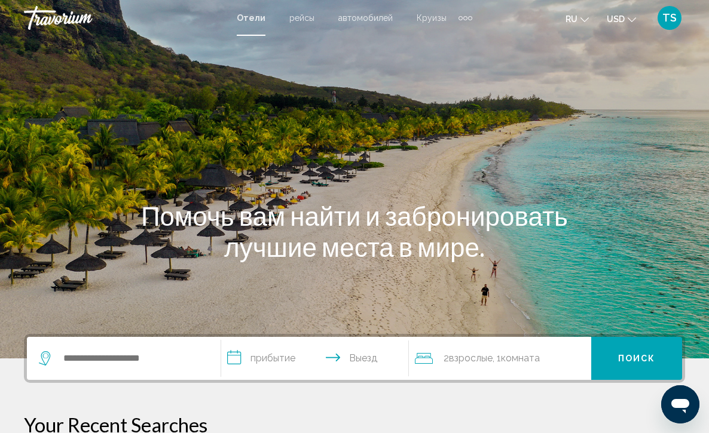
click at [69, 241] on div "Помочь вам найти и забронировать лучшие места в мире." at bounding box center [354, 231] width 709 height 62
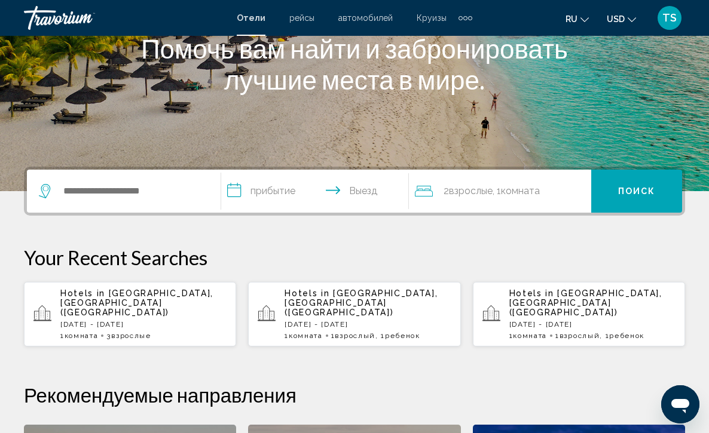
scroll to position [191, 0]
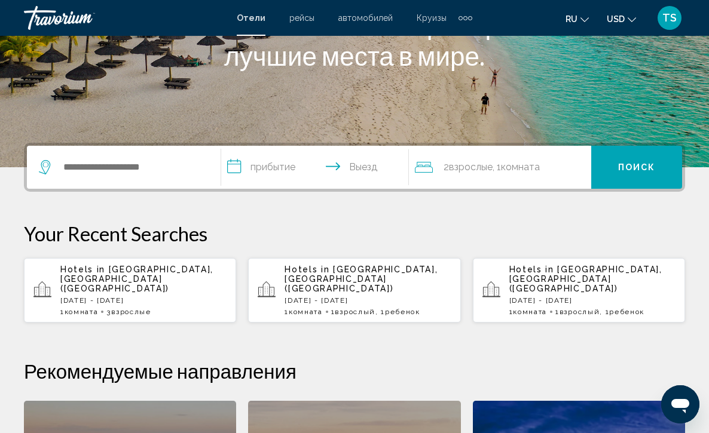
click at [134, 296] on p "[DATE] - [DATE]" at bounding box center [143, 300] width 166 height 8
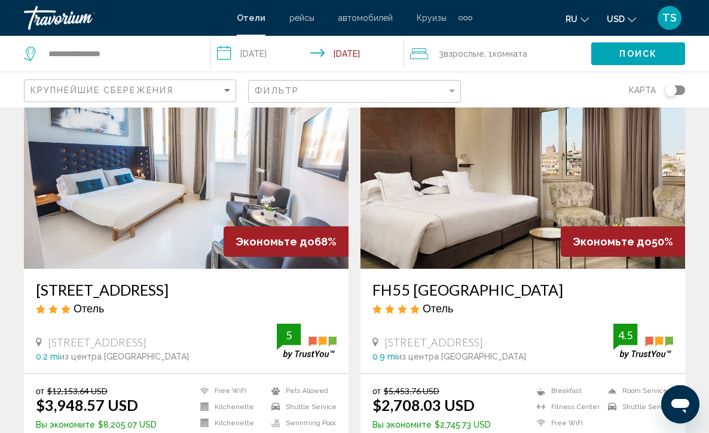
scroll to position [96, 0]
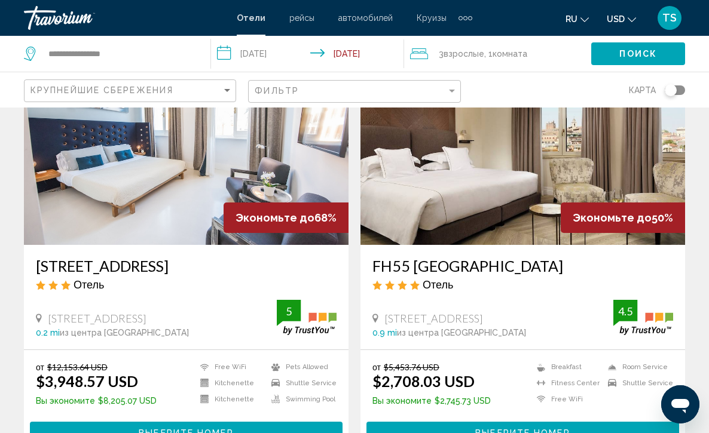
click at [223, 52] on input "**********" at bounding box center [310, 55] width 198 height 39
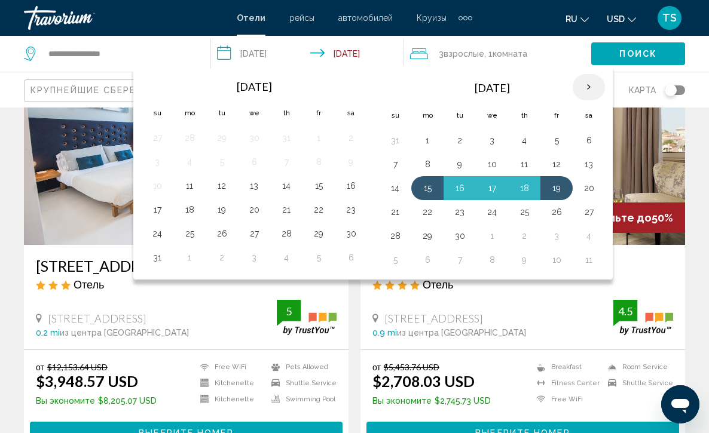
click at [589, 88] on th "Next month" at bounding box center [588, 87] width 32 height 26
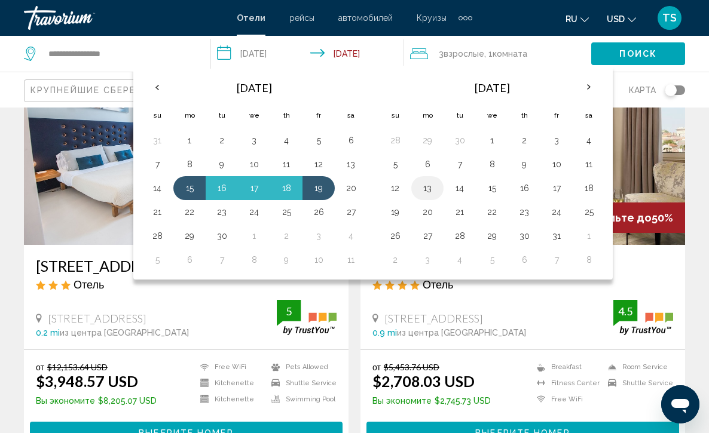
click at [430, 195] on button "13" at bounding box center [427, 188] width 19 height 17
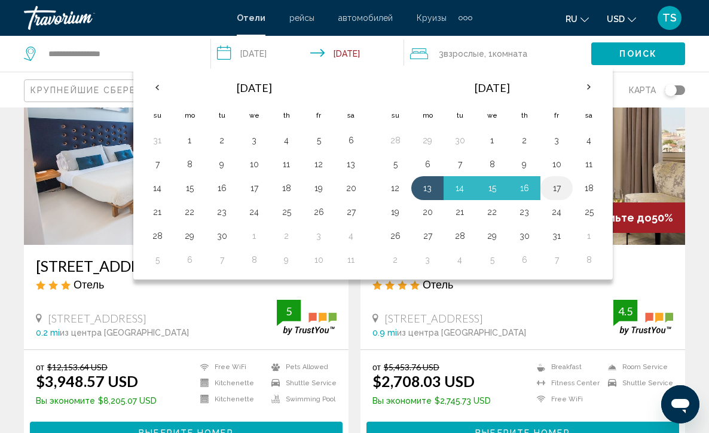
click at [560, 189] on button "17" at bounding box center [556, 188] width 19 height 17
type input "**********"
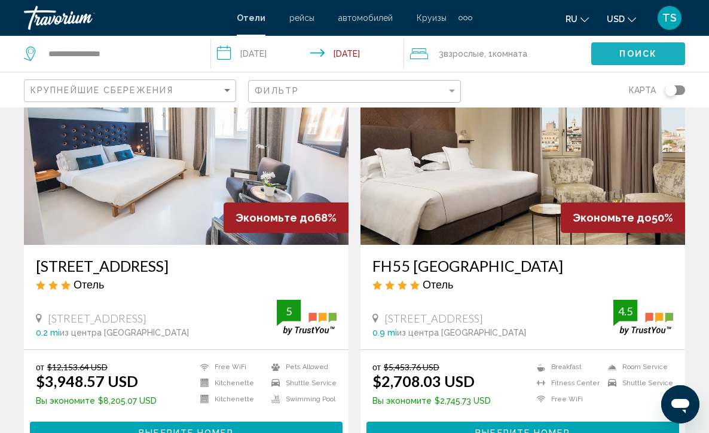
click at [630, 48] on button "Поиск" at bounding box center [638, 53] width 94 height 22
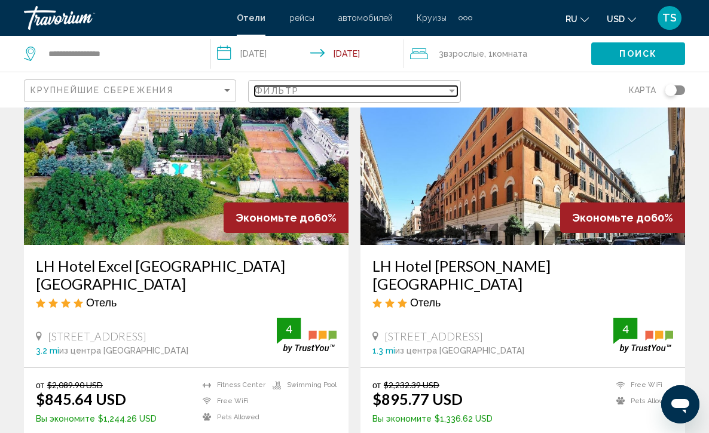
click at [449, 93] on div "Filter" at bounding box center [452, 91] width 6 height 3
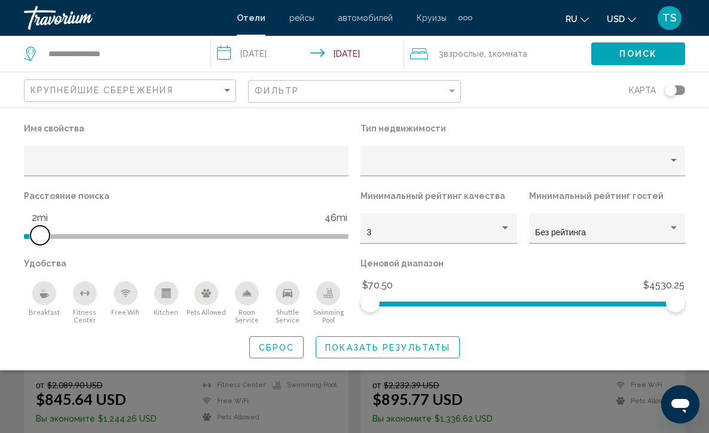
drag, startPoint x: 233, startPoint y: 234, endPoint x: 42, endPoint y: 238, distance: 190.6
click at [42, 238] on span "Hotel Filters" at bounding box center [39, 235] width 19 height 19
click at [45, 294] on icon "Breakfast" at bounding box center [44, 294] width 10 height 10
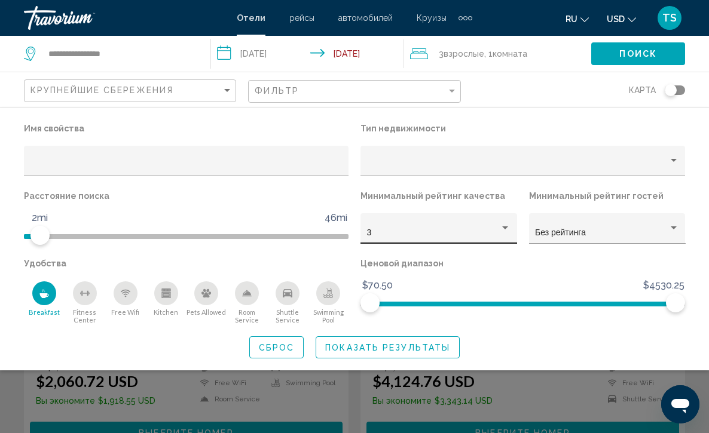
click at [507, 223] on div "3" at bounding box center [439, 232] width 144 height 24
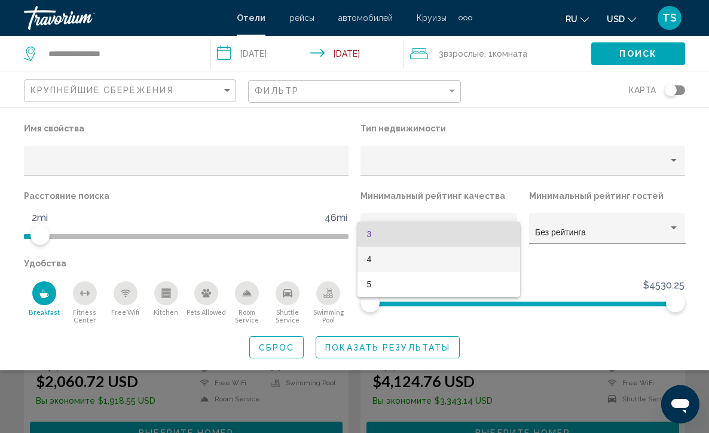
click at [496, 260] on span "4" at bounding box center [439, 259] width 144 height 25
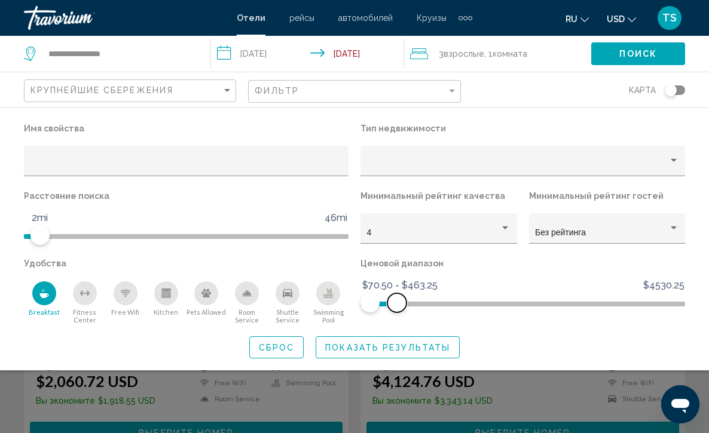
drag, startPoint x: 674, startPoint y: 301, endPoint x: 397, endPoint y: 317, distance: 277.7
click at [397, 317] on div "Ценовой диапазон $70.50 $4530.25 $70.50 $463.25 $70.50 - $463.25" at bounding box center [522, 289] width 336 height 69
click at [391, 303] on span "Hotel Filters" at bounding box center [390, 302] width 19 height 19
click at [397, 303] on span "Hotel Filters" at bounding box center [396, 302] width 19 height 19
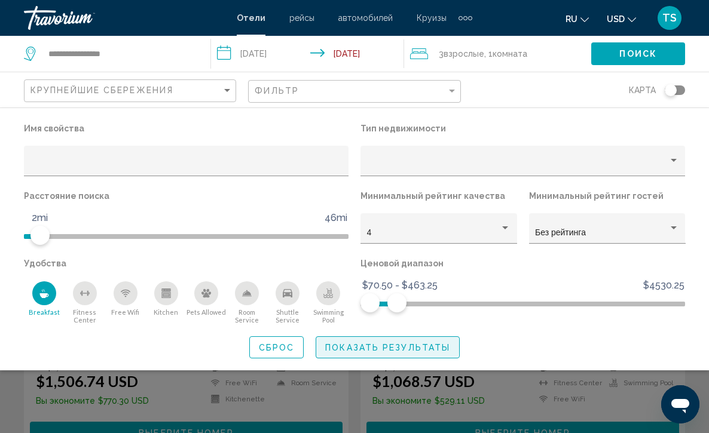
click at [374, 351] on span "Показать результаты" at bounding box center [387, 348] width 125 height 10
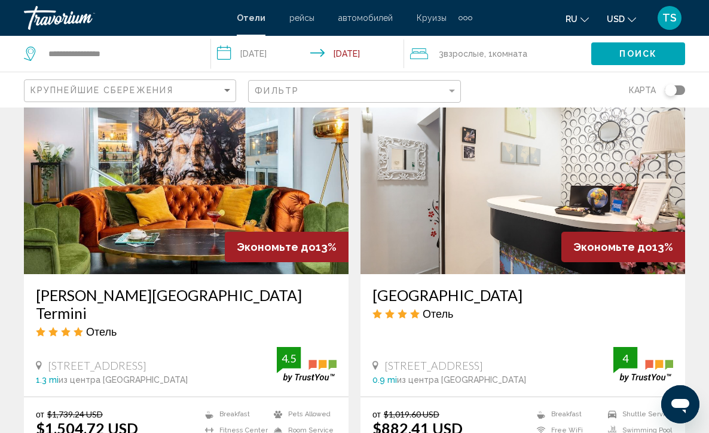
scroll to position [2175, 0]
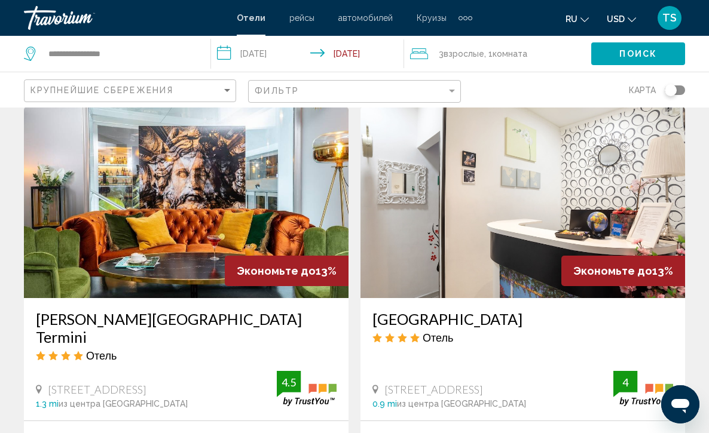
click at [508, 213] on img "Main content" at bounding box center [522, 202] width 324 height 191
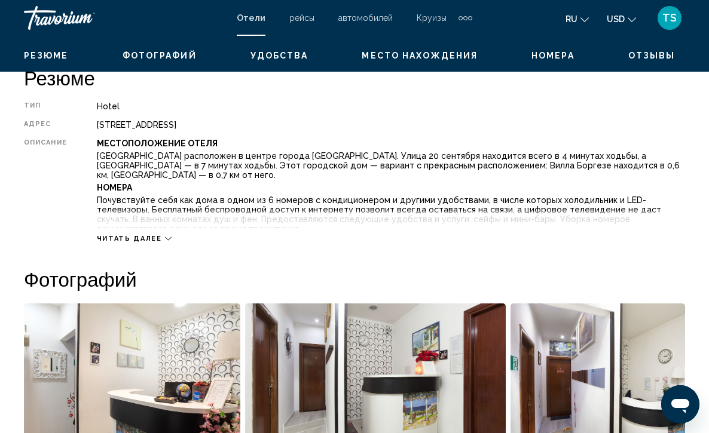
scroll to position [621, 0]
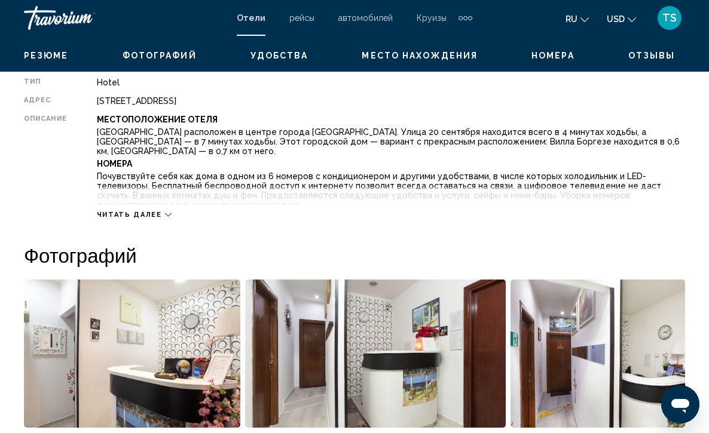
click at [165, 211] on icon "Main content" at bounding box center [168, 214] width 7 height 7
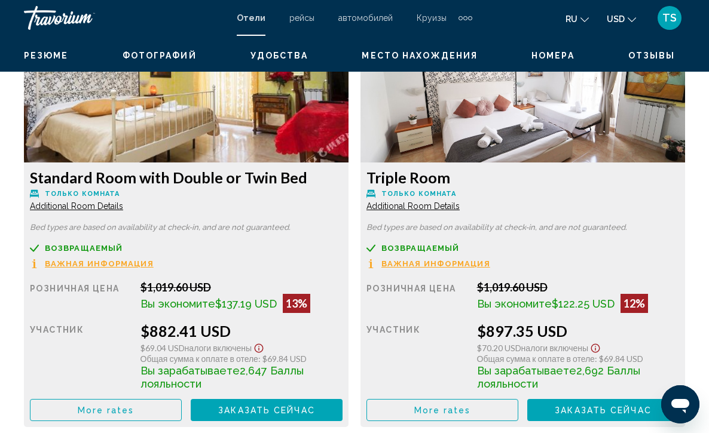
scroll to position [1976, 0]
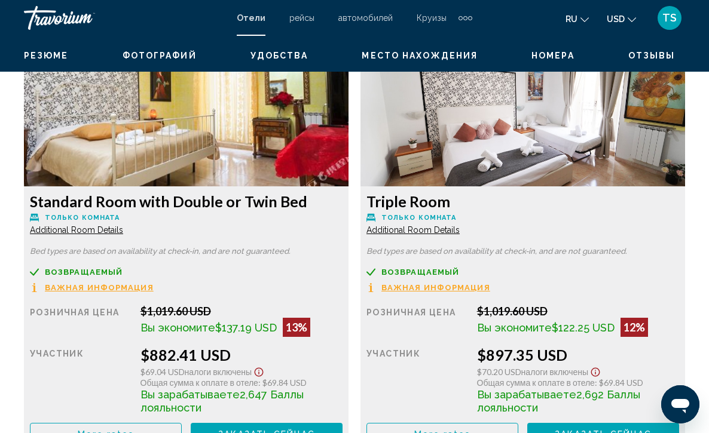
click at [39, 268] on icon "Main content" at bounding box center [34, 272] width 9 height 9
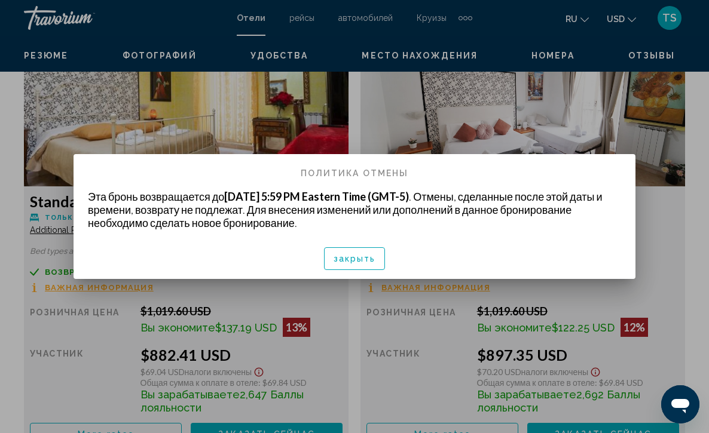
click at [349, 262] on span "закрыть" at bounding box center [354, 259] width 42 height 10
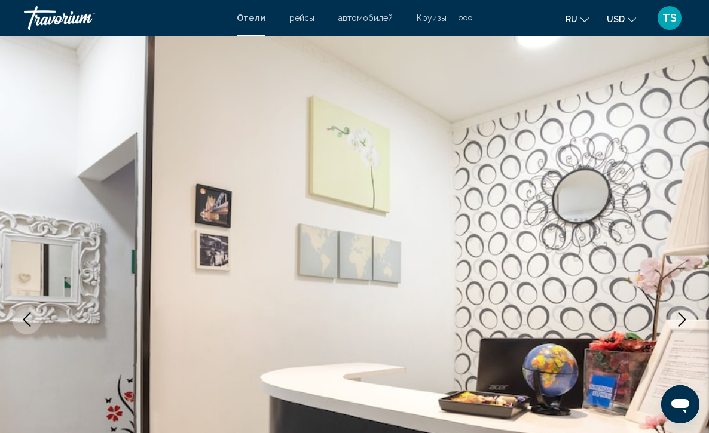
scroll to position [1976, 0]
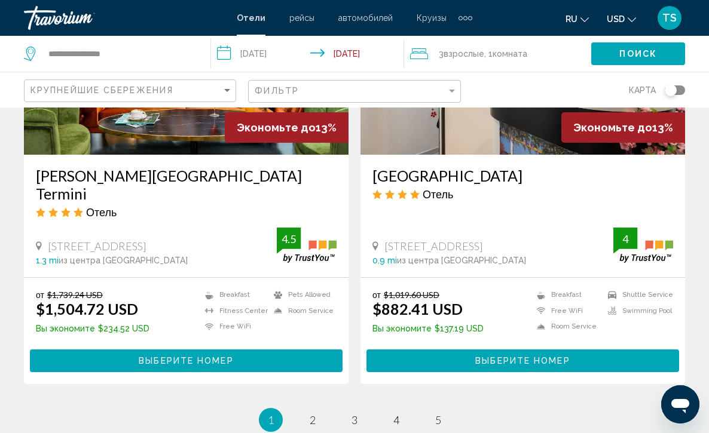
scroll to position [2342, 0]
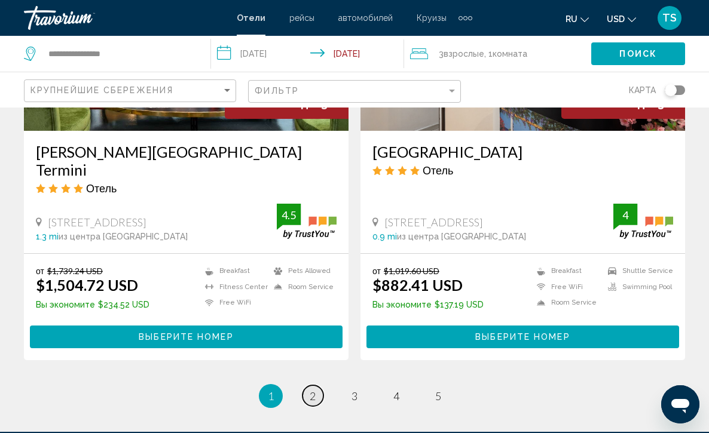
click at [310, 390] on span "2" at bounding box center [312, 396] width 6 height 13
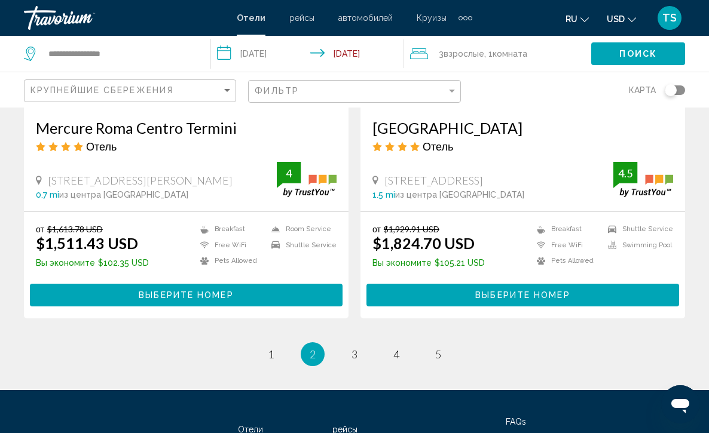
scroll to position [2414, 0]
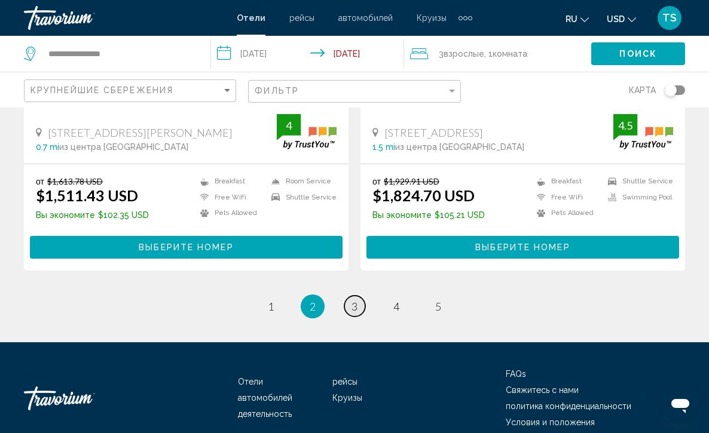
click at [355, 302] on span "3" at bounding box center [354, 306] width 6 height 13
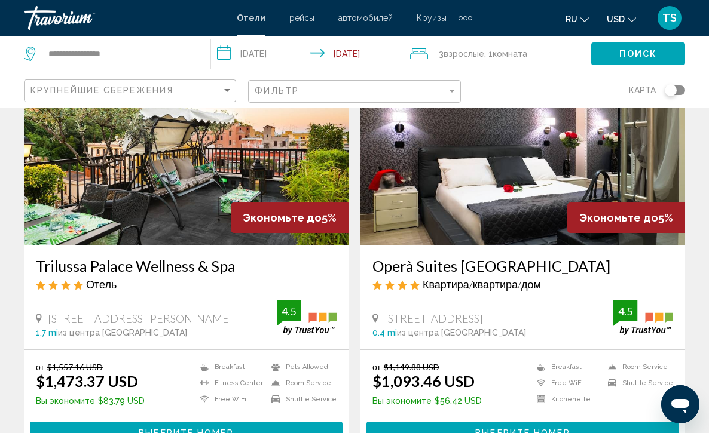
scroll to position [119, 0]
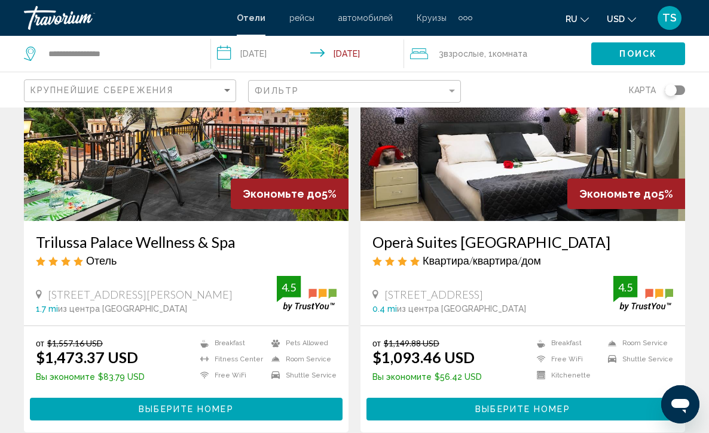
click at [484, 180] on img "Main content" at bounding box center [522, 125] width 324 height 191
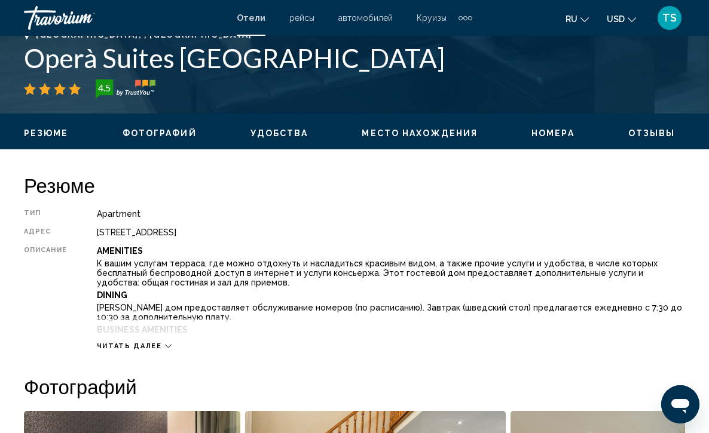
scroll to position [514, 0]
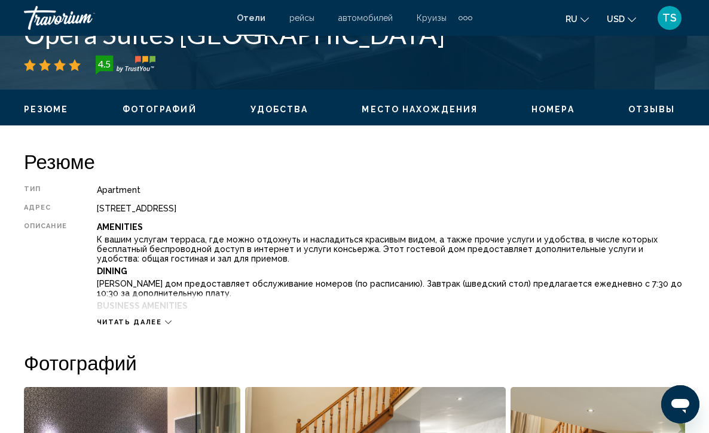
click at [165, 319] on icon "Main content" at bounding box center [168, 322] width 7 height 7
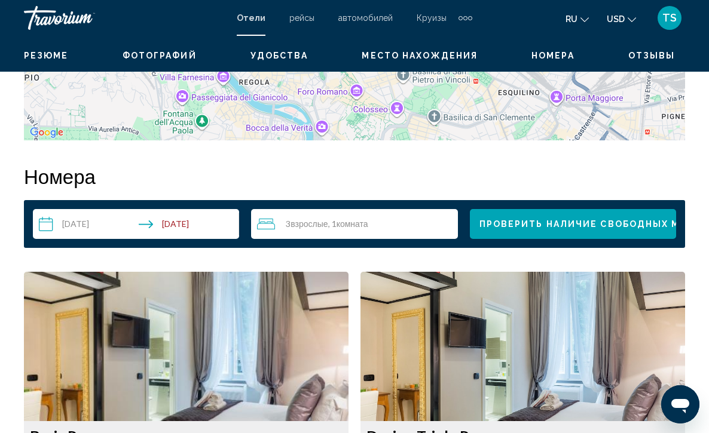
scroll to position [2025, 0]
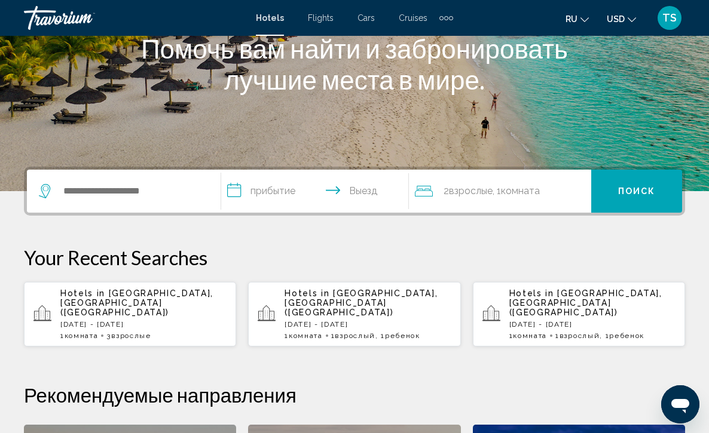
scroll to position [191, 0]
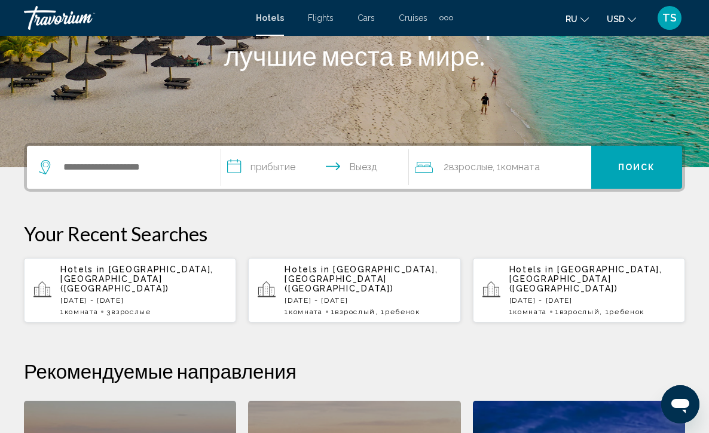
click at [145, 292] on div "Hotels in Rome, Italy (ROM) Mon, 15 Sep - Fri, 19 Sep 1 Комната номера 3 Взросл…" at bounding box center [143, 290] width 166 height 51
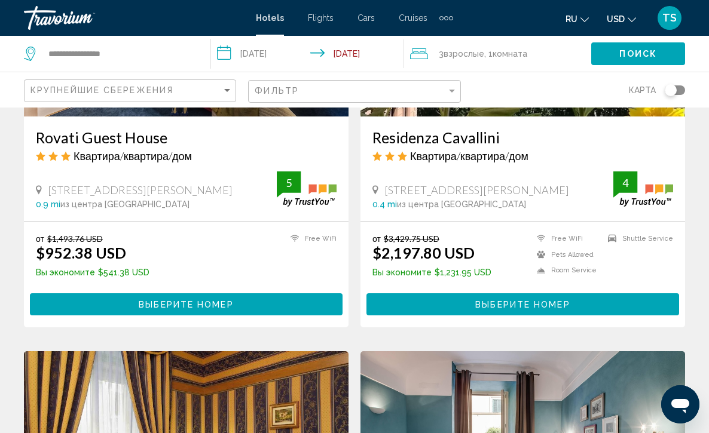
scroll to position [1948, 0]
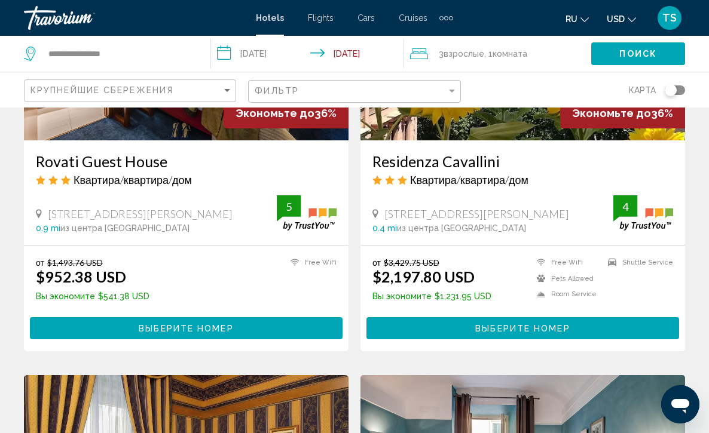
click at [227, 53] on input "**********" at bounding box center [310, 55] width 198 height 39
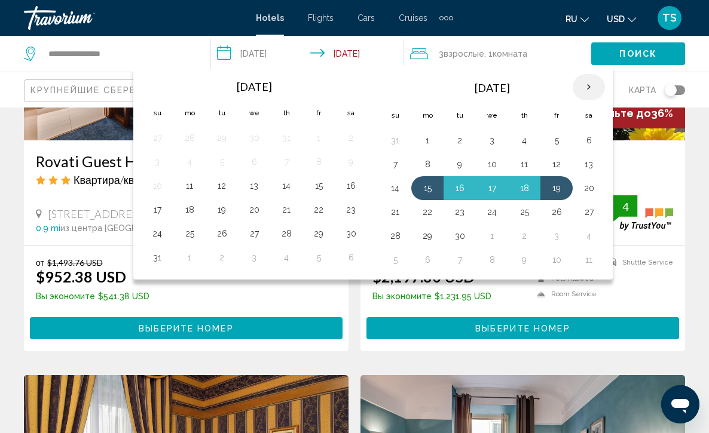
click at [591, 88] on th "Next month" at bounding box center [588, 87] width 32 height 26
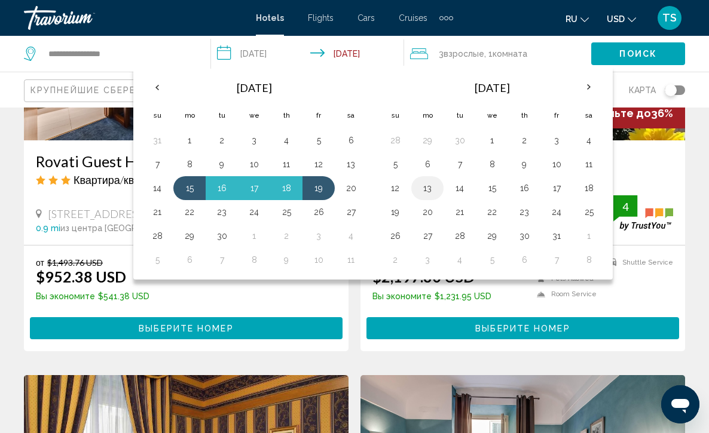
click at [429, 194] on button "13" at bounding box center [427, 188] width 19 height 17
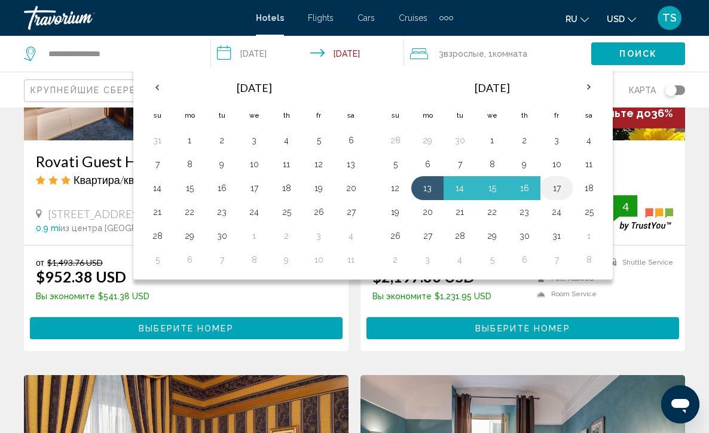
click at [559, 189] on button "17" at bounding box center [556, 188] width 19 height 17
type input "**********"
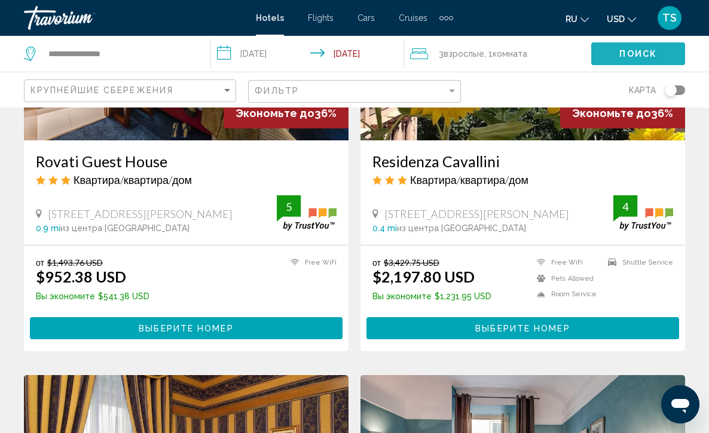
click at [631, 52] on span "Поиск" at bounding box center [638, 55] width 38 height 10
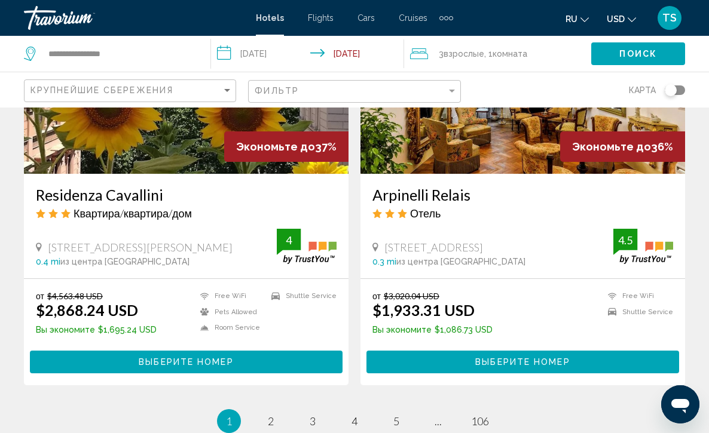
scroll to position [2359, 0]
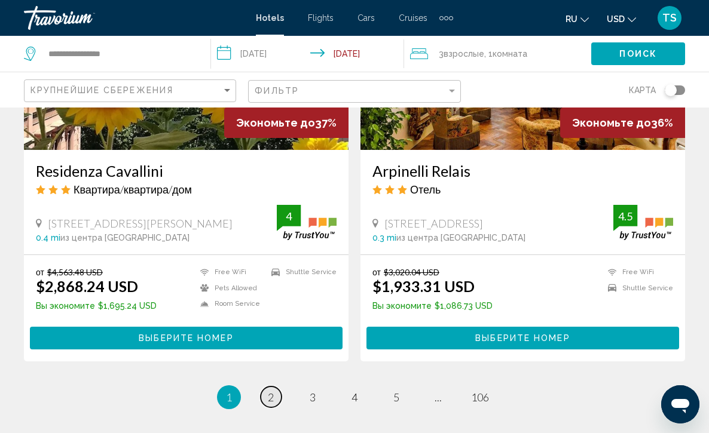
click at [268, 391] on span "2" at bounding box center [271, 397] width 6 height 13
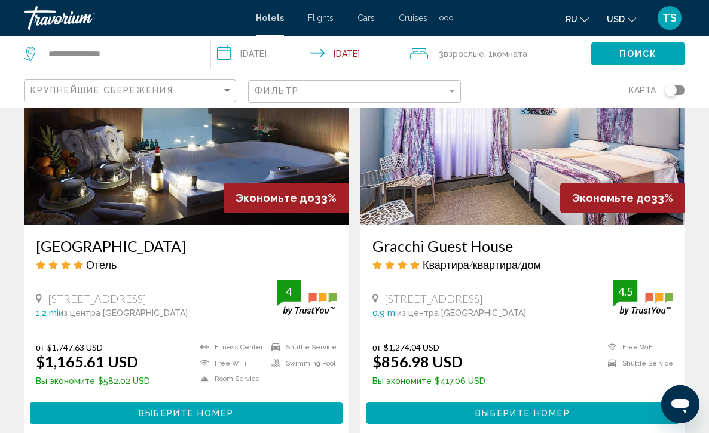
scroll to position [1816, 0]
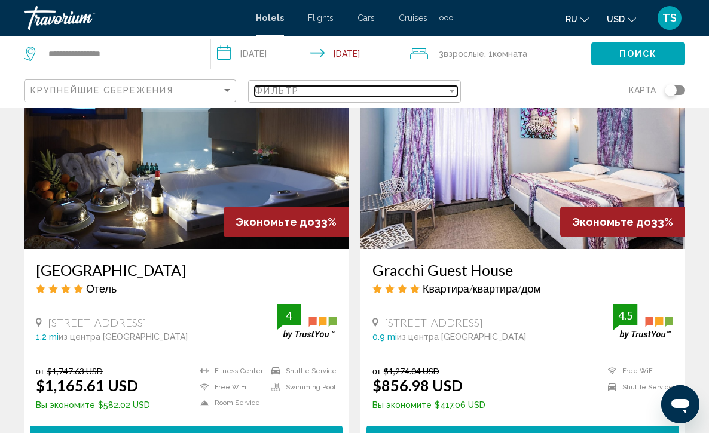
click at [452, 88] on div "Filter" at bounding box center [451, 91] width 11 height 10
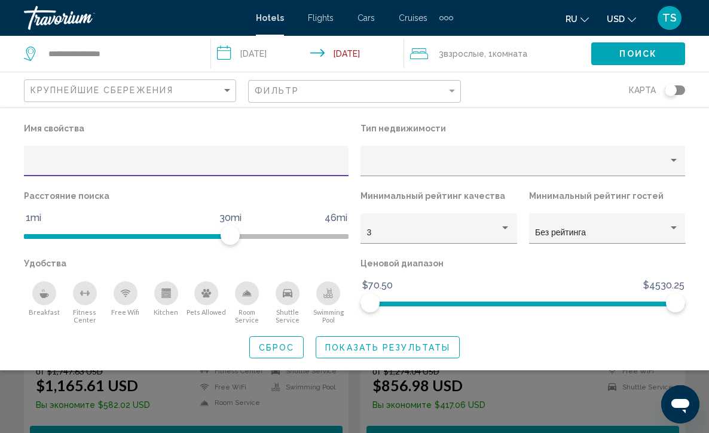
scroll to position [2467, 0]
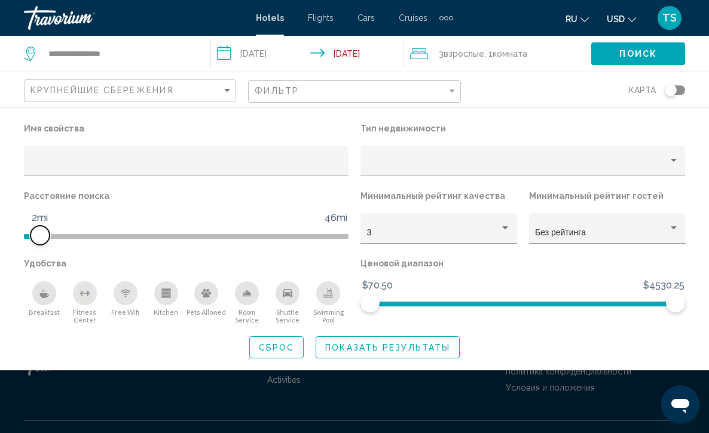
drag, startPoint x: 230, startPoint y: 231, endPoint x: 42, endPoint y: 225, distance: 187.7
click at [42, 234] on ngx-slider "1mi 46mi 2mi" at bounding box center [186, 235] width 324 height 2
click at [45, 293] on icon "Breakfast" at bounding box center [45, 291] width 2 height 4
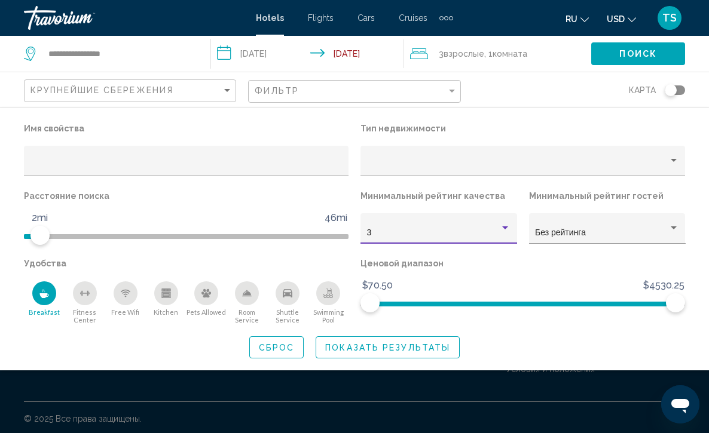
click at [507, 228] on div "Hotel Filters" at bounding box center [505, 227] width 6 height 3
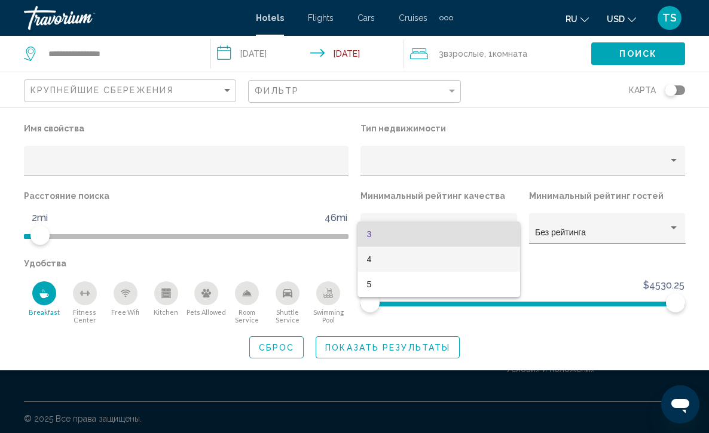
click at [498, 260] on span "4" at bounding box center [439, 259] width 144 height 25
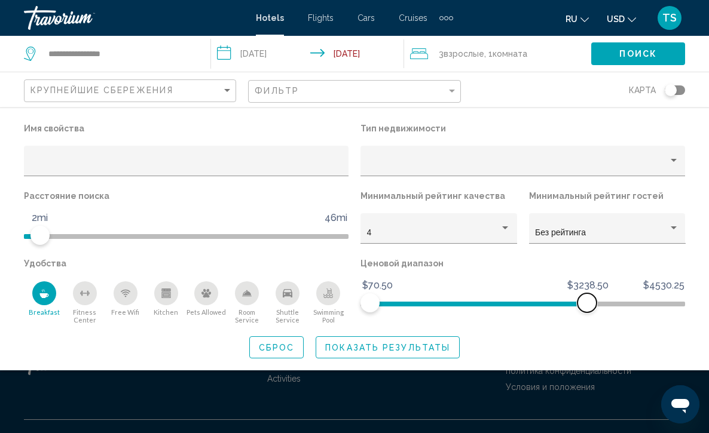
drag, startPoint x: 674, startPoint y: 302, endPoint x: 454, endPoint y: 315, distance: 220.2
click at [454, 315] on div "Ценовой диапазон $70.50 $4530.25 $70.50 $3238.50" at bounding box center [522, 289] width 336 height 69
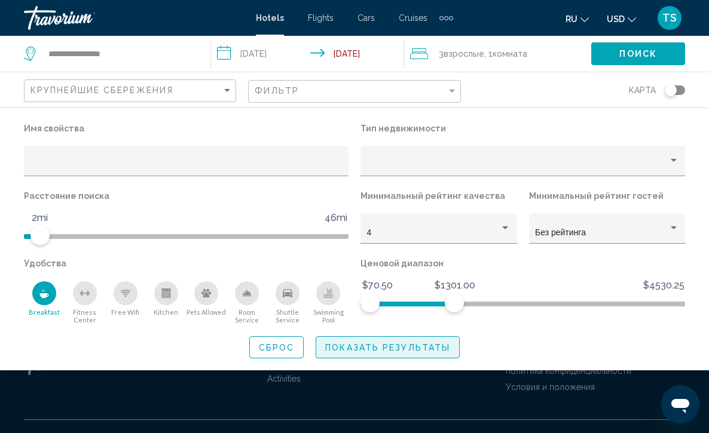
click at [387, 352] on span "Показать результаты" at bounding box center [387, 348] width 125 height 10
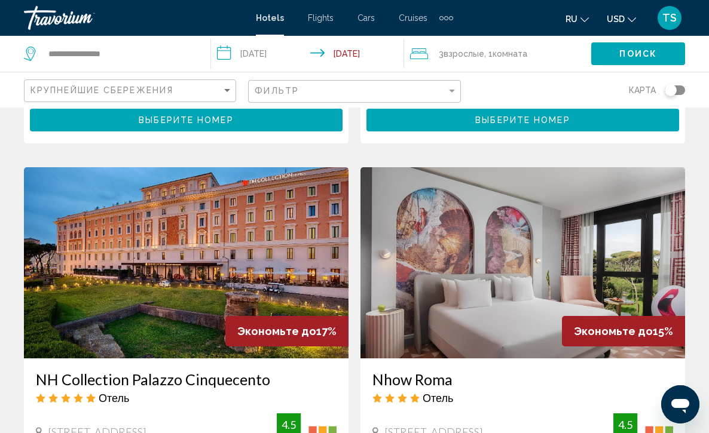
scroll to position [798, 0]
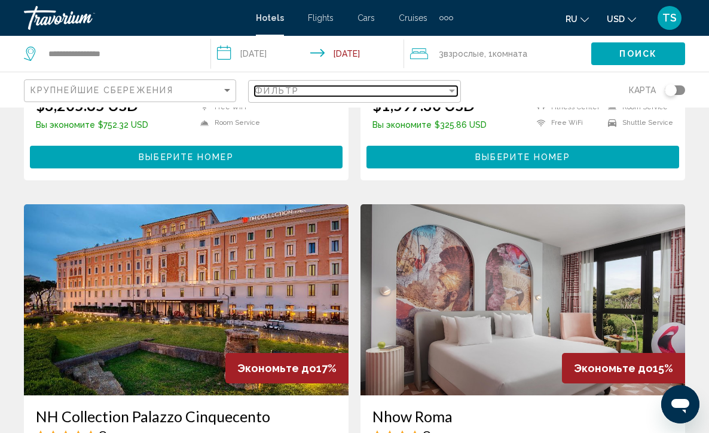
click at [455, 90] on div "Filter" at bounding box center [451, 91] width 11 height 10
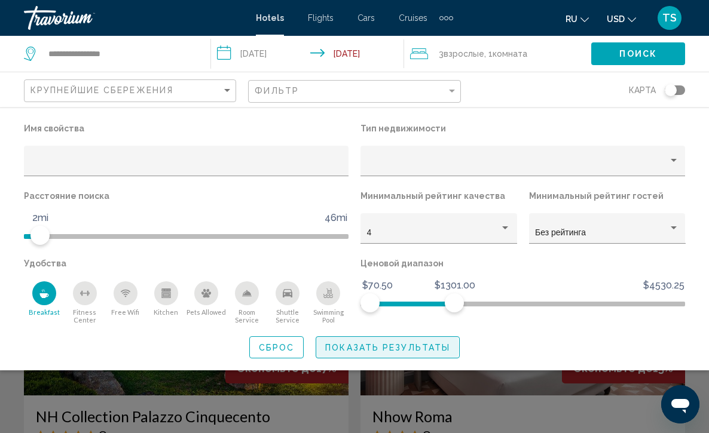
click at [369, 352] on span "Показать результаты" at bounding box center [387, 348] width 125 height 10
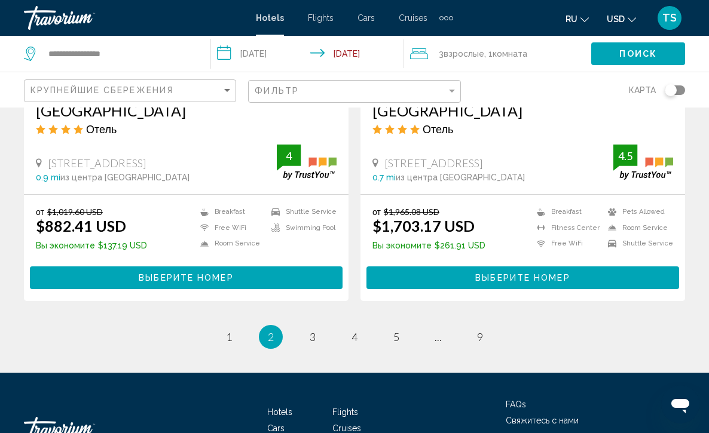
scroll to position [2425, 0]
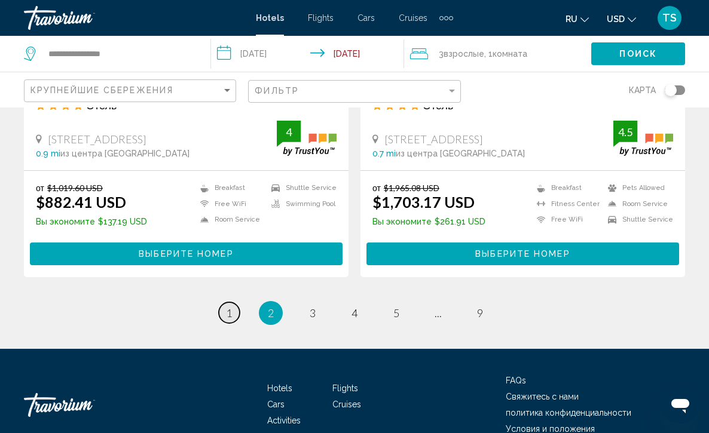
click at [229, 310] on span "1" at bounding box center [229, 312] width 6 height 13
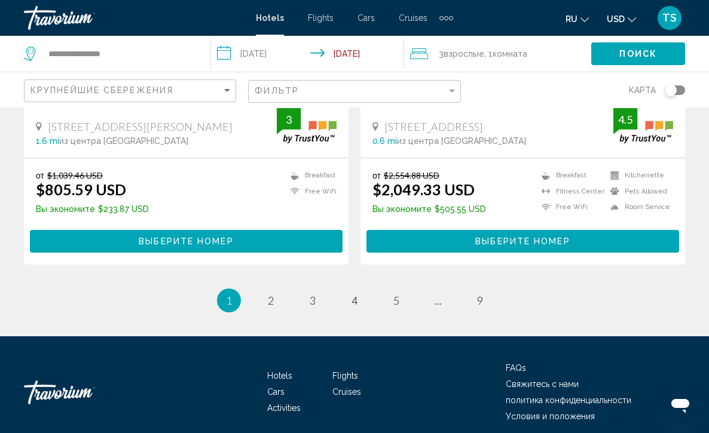
scroll to position [2461, 0]
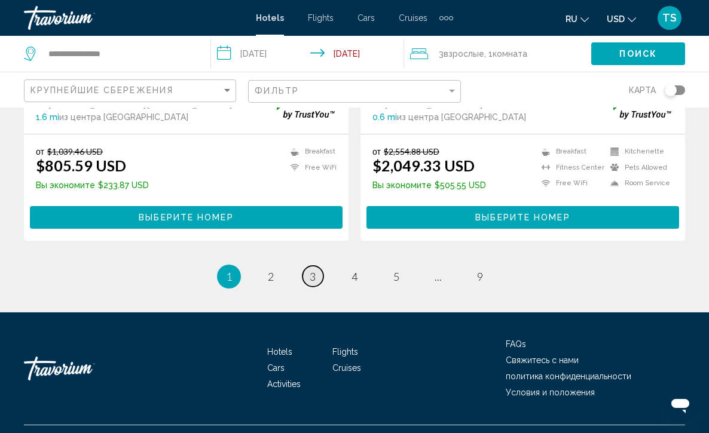
click at [315, 275] on span "3" at bounding box center [312, 276] width 6 height 13
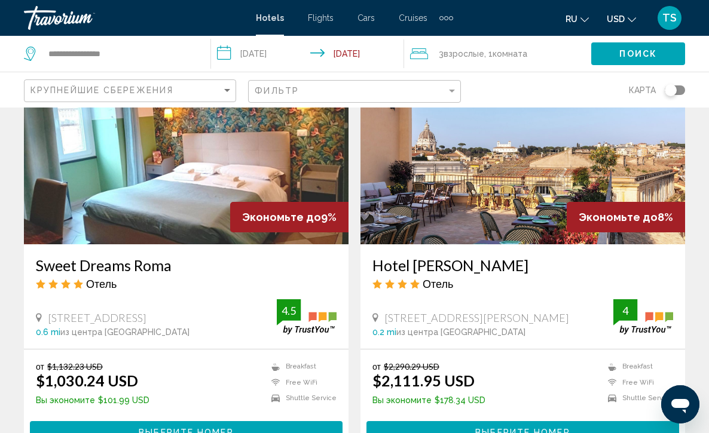
scroll to position [2270, 0]
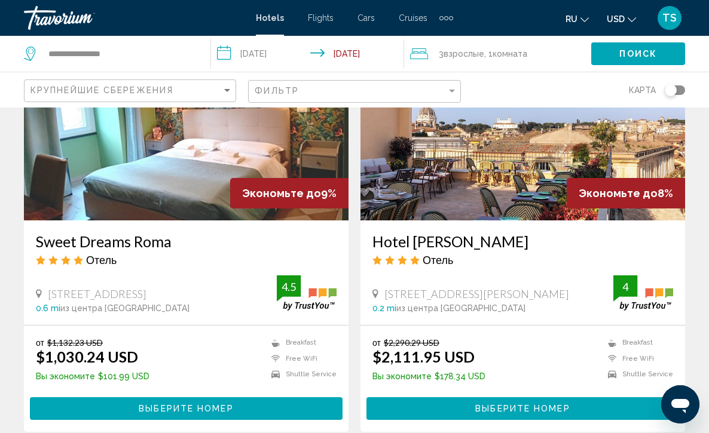
click at [171, 170] on img "Main content" at bounding box center [186, 124] width 324 height 191
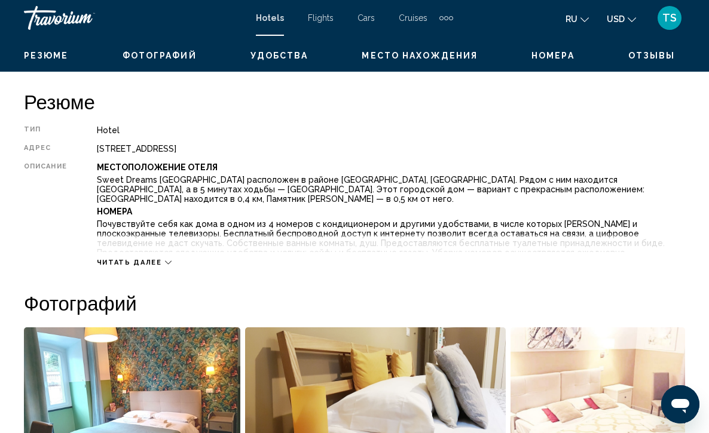
scroll to position [597, 0]
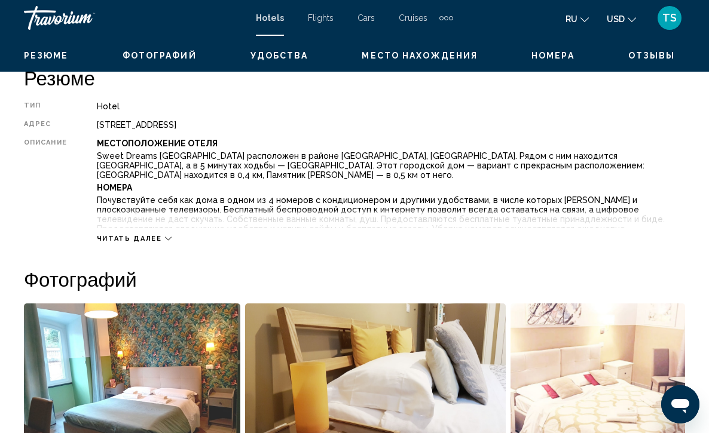
click at [160, 234] on button "Читать далее" at bounding box center [134, 238] width 75 height 9
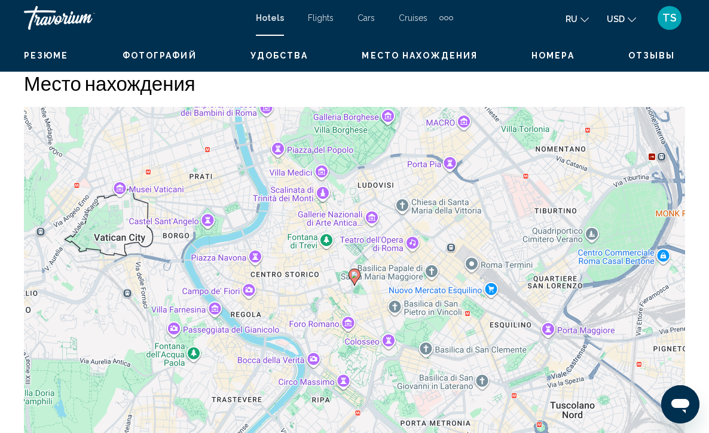
scroll to position [1386, 0]
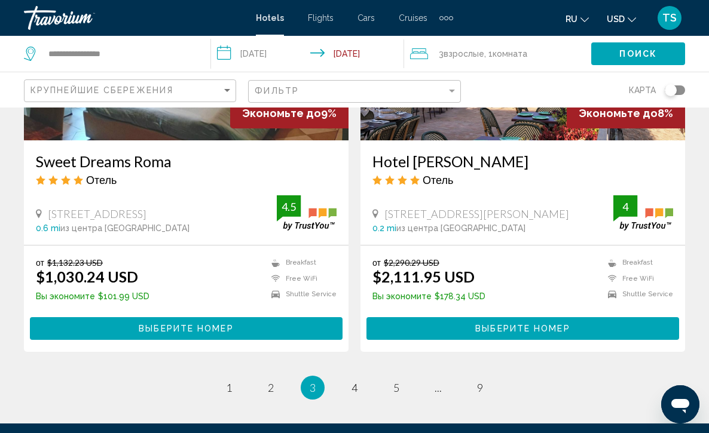
scroll to position [2398, 0]
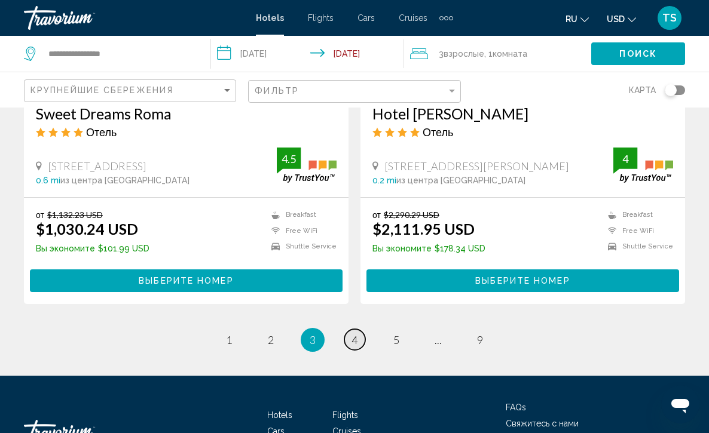
click at [355, 336] on span "4" at bounding box center [354, 339] width 6 height 13
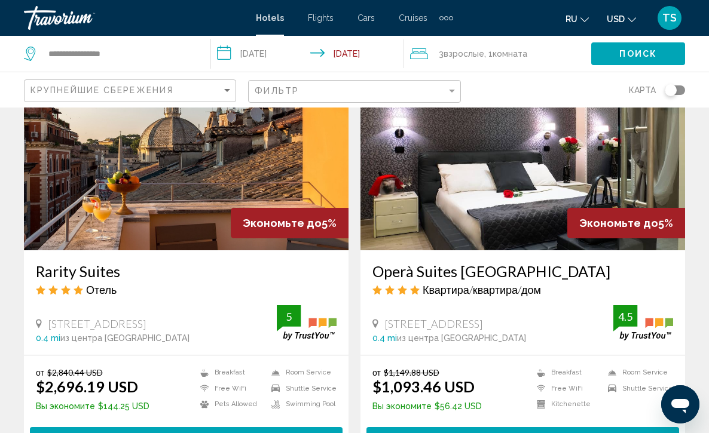
scroll to position [2246, 0]
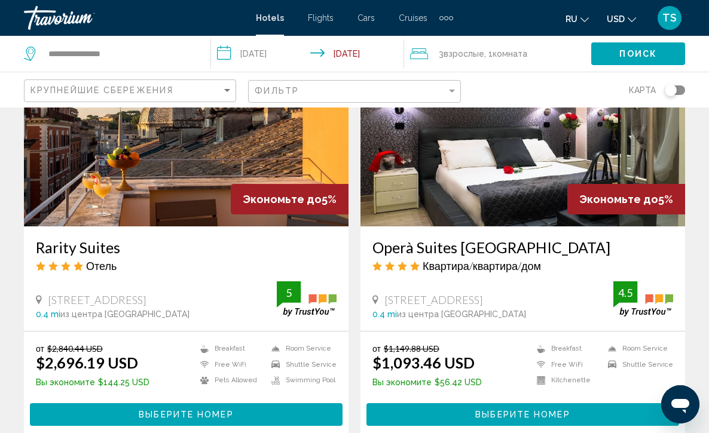
click at [485, 172] on img "Main content" at bounding box center [522, 130] width 324 height 191
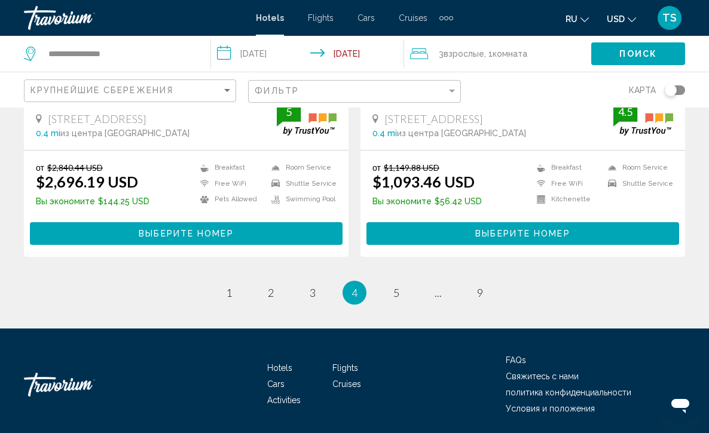
scroll to position [2437, 0]
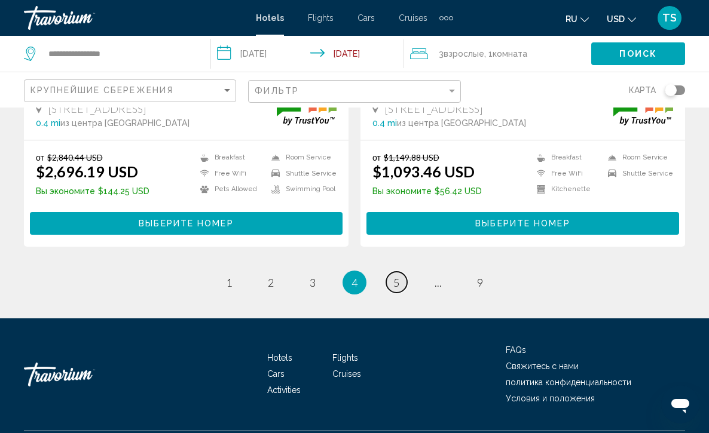
click at [394, 281] on span "5" at bounding box center [396, 282] width 6 height 13
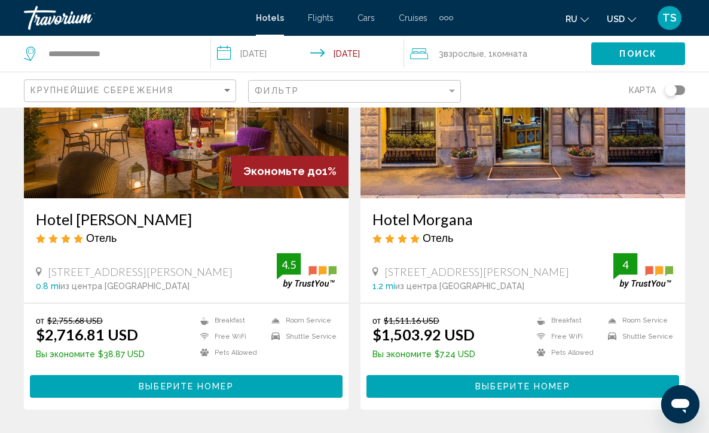
scroll to position [2318, 0]
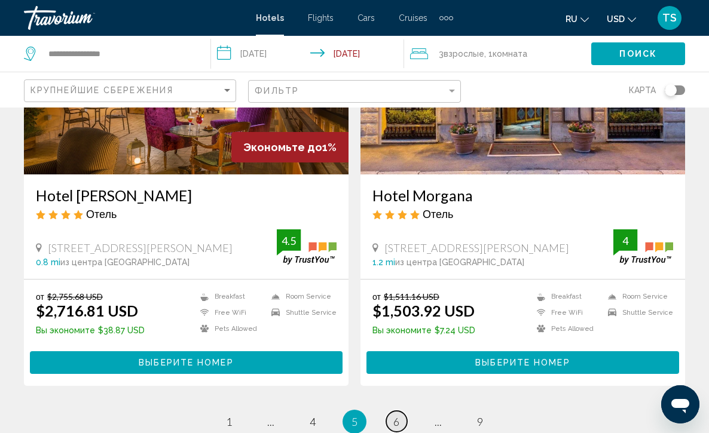
click at [398, 415] on span "6" at bounding box center [396, 421] width 6 height 13
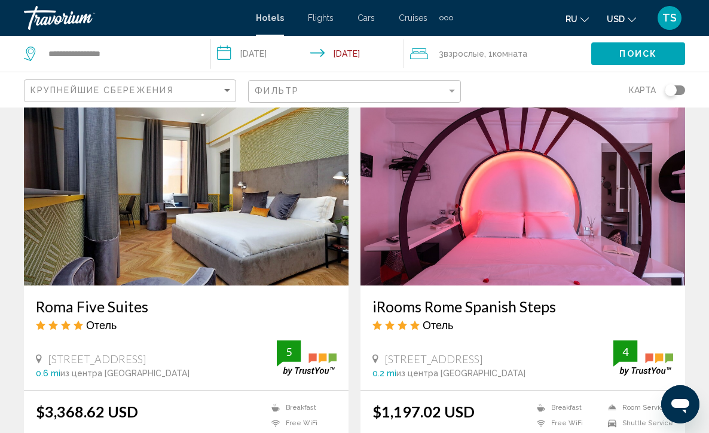
scroll to position [884, 0]
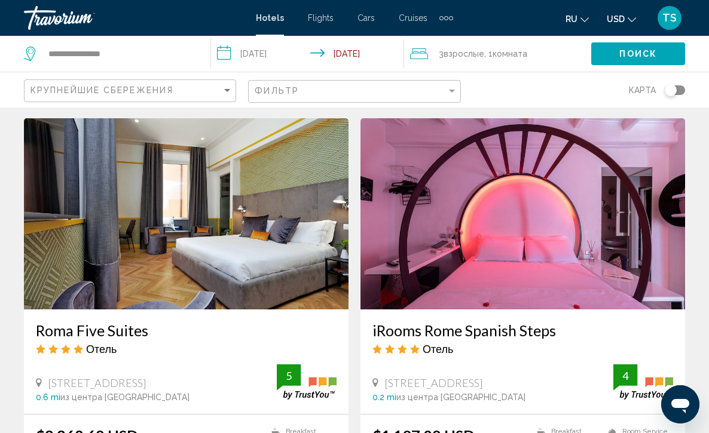
click at [510, 252] on img "Main content" at bounding box center [522, 213] width 324 height 191
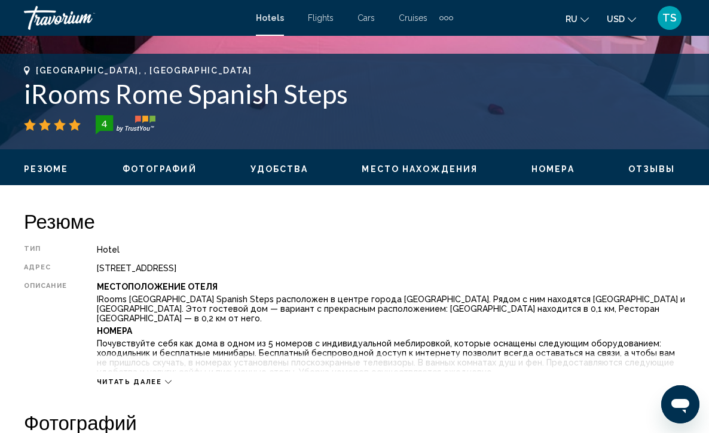
scroll to position [478, 0]
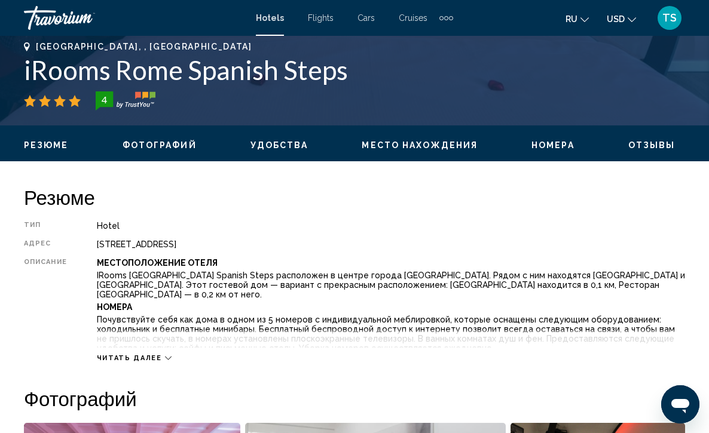
click at [166, 355] on icon "Main content" at bounding box center [168, 358] width 7 height 7
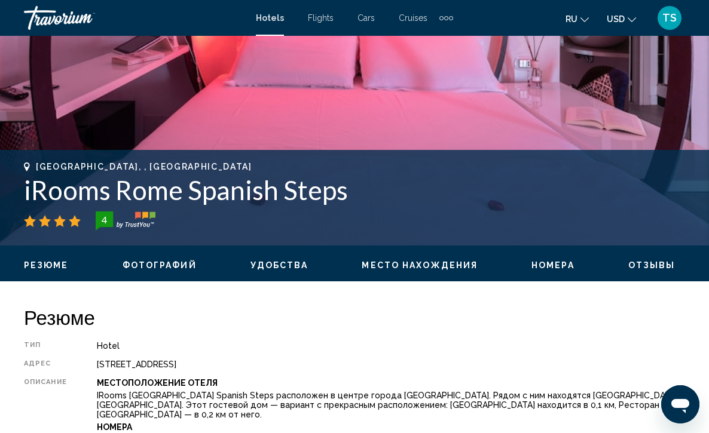
scroll to position [346, 0]
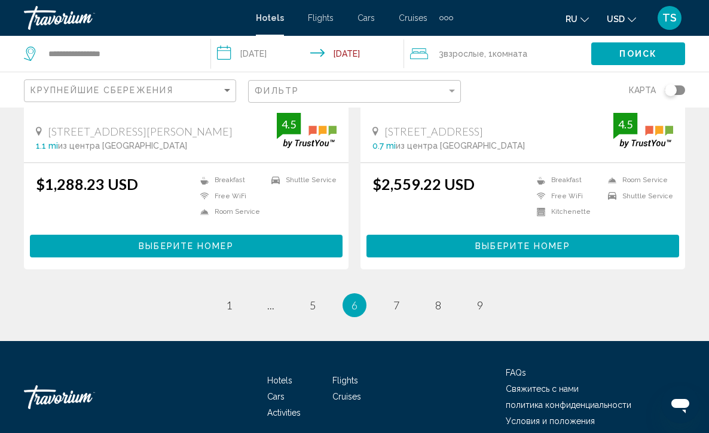
scroll to position [2439, 0]
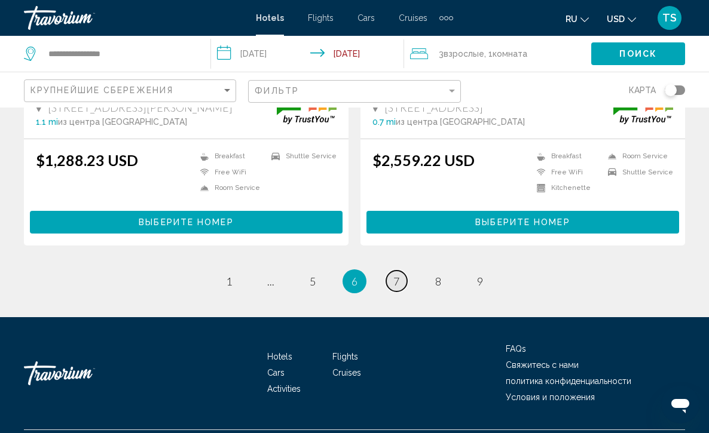
click at [395, 276] on span "7" at bounding box center [396, 281] width 6 height 13
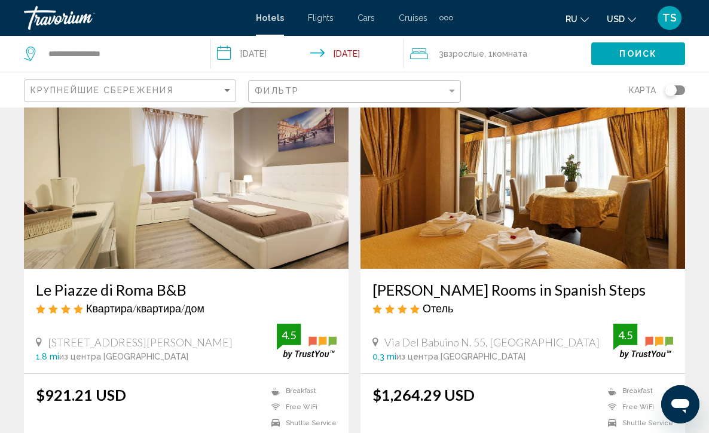
scroll to position [48, 0]
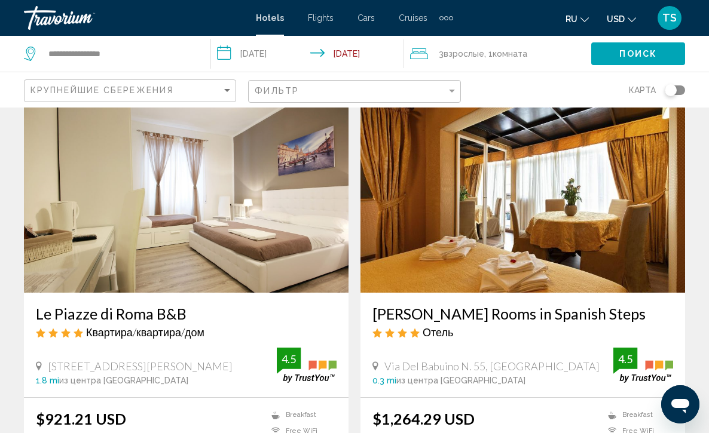
click at [474, 205] on img "Main content" at bounding box center [522, 197] width 324 height 191
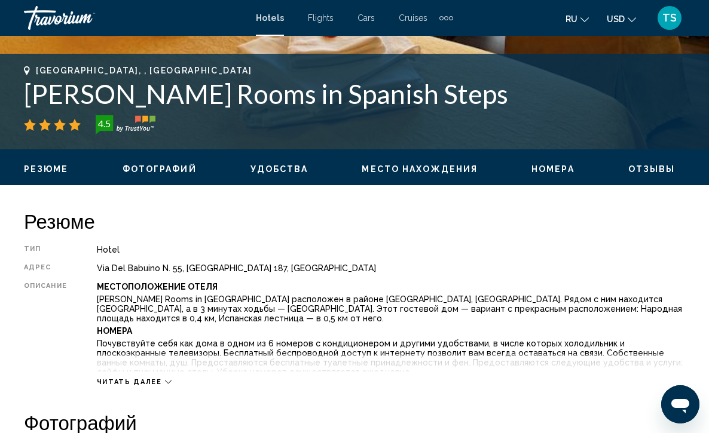
scroll to position [478, 0]
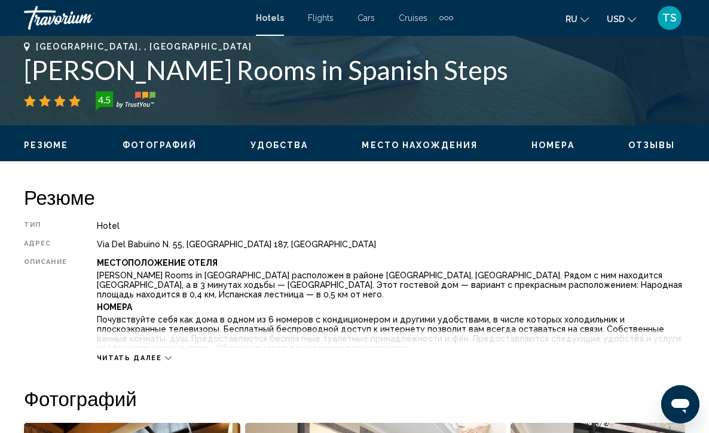
click at [135, 354] on span "Читать далее" at bounding box center [129, 358] width 65 height 8
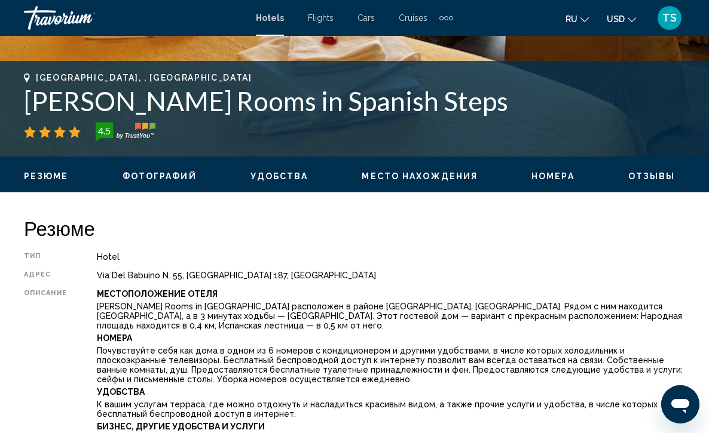
scroll to position [423, 0]
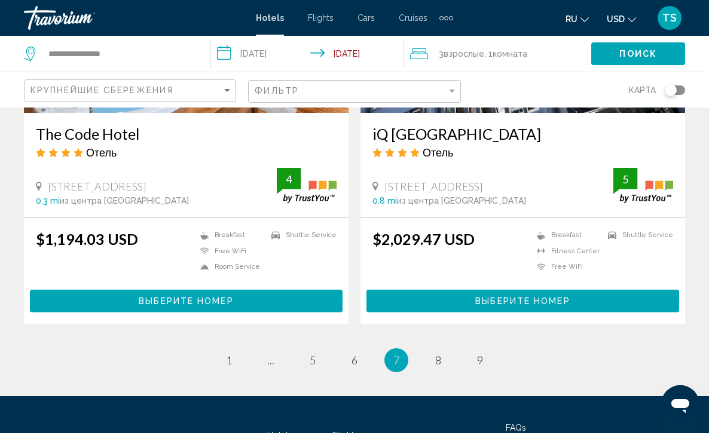
scroll to position [2402, 0]
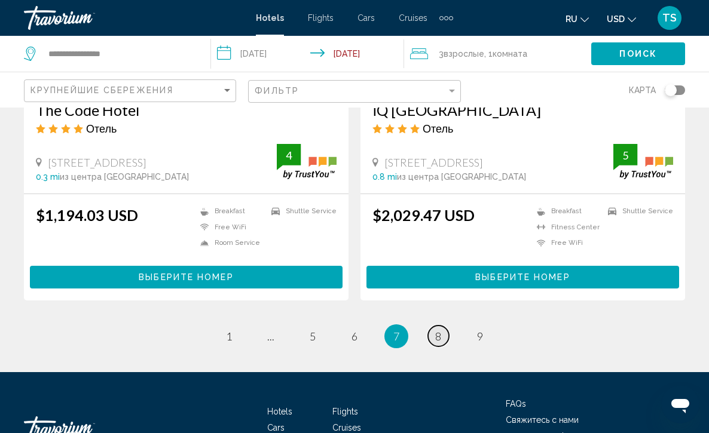
click at [440, 330] on span "8" at bounding box center [438, 336] width 6 height 13
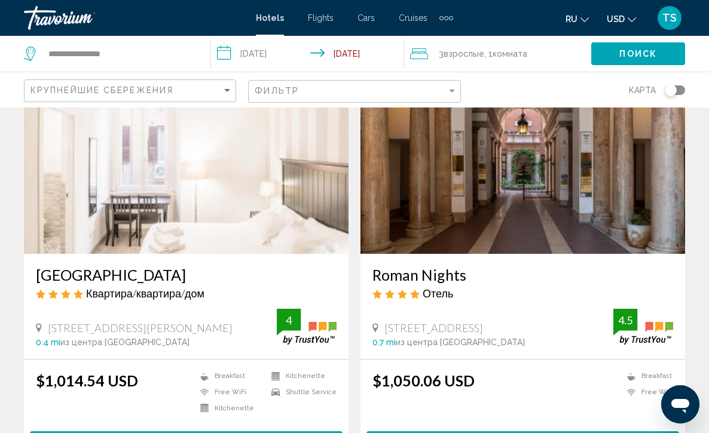
scroll to position [1816, 0]
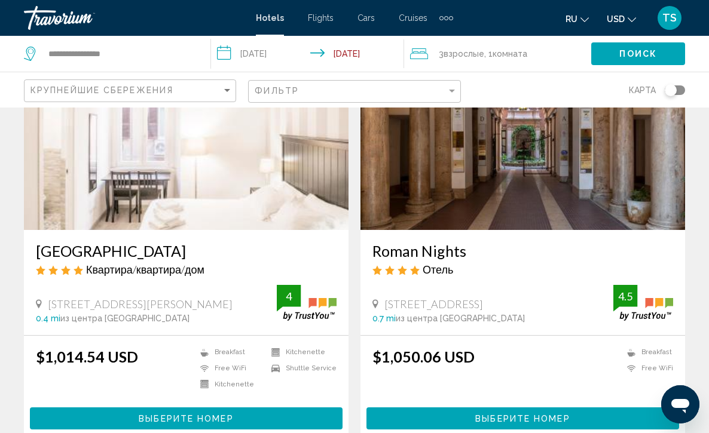
click at [194, 183] on img "Main content" at bounding box center [186, 134] width 324 height 191
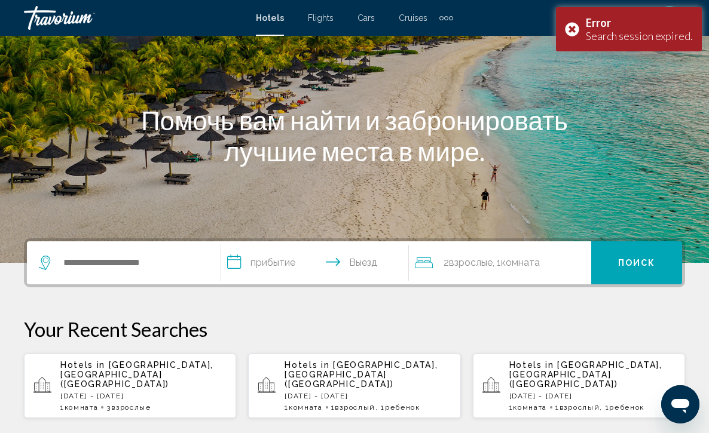
scroll to position [119, 0]
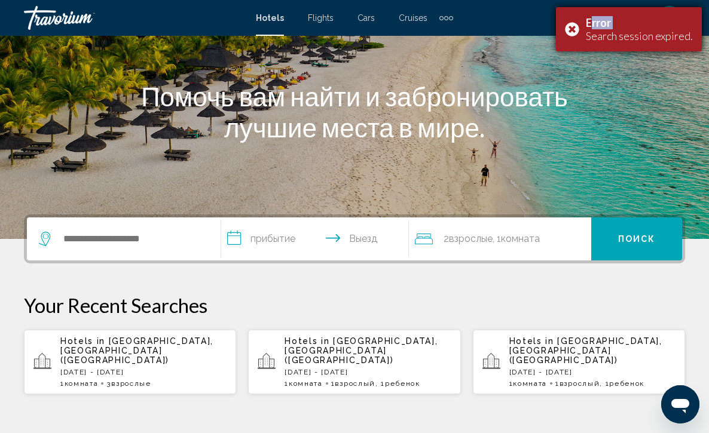
click at [574, 29] on div "Error Search session expired." at bounding box center [629, 29] width 146 height 44
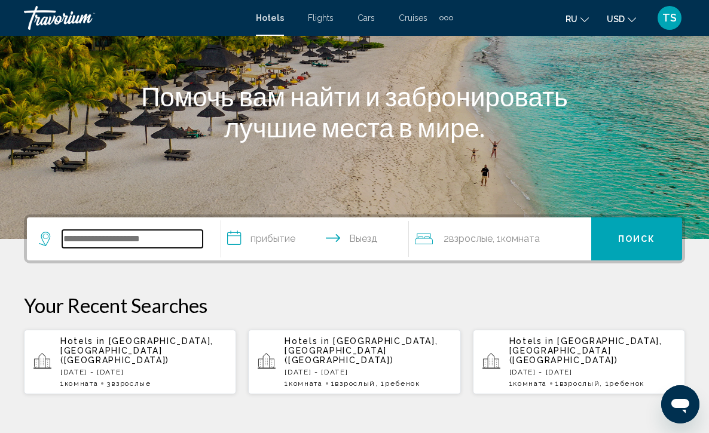
click at [91, 235] on input "Search widget" at bounding box center [132, 239] width 140 height 18
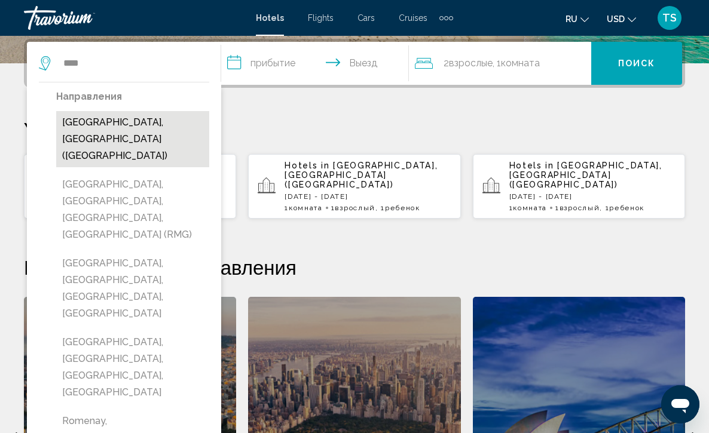
click at [106, 122] on button "[GEOGRAPHIC_DATA], [GEOGRAPHIC_DATA] ([GEOGRAPHIC_DATA])" at bounding box center [132, 139] width 153 height 56
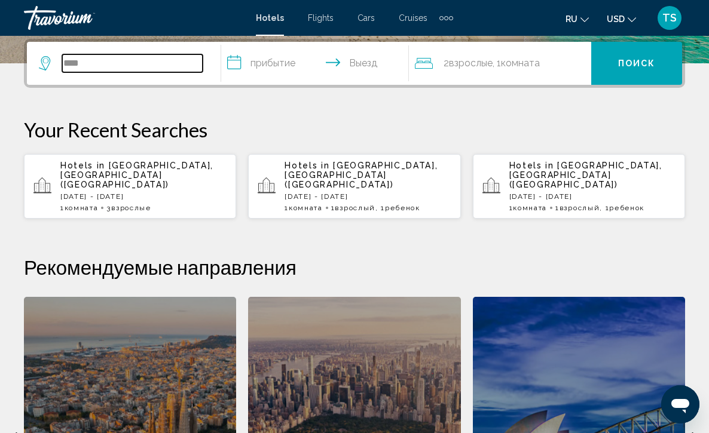
type input "**********"
click at [235, 62] on input "**********" at bounding box center [317, 65] width 193 height 47
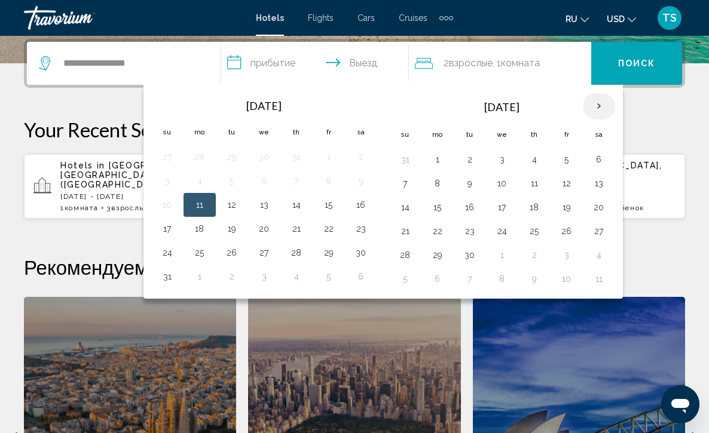
click at [602, 106] on th "Next month" at bounding box center [598, 106] width 32 height 26
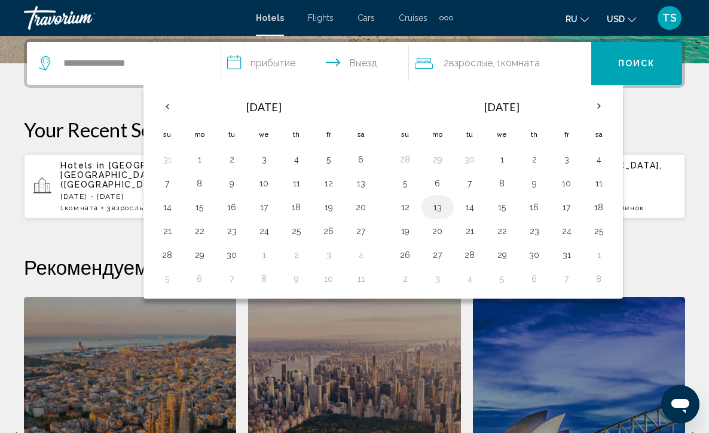
click at [440, 210] on button "13" at bounding box center [437, 207] width 19 height 17
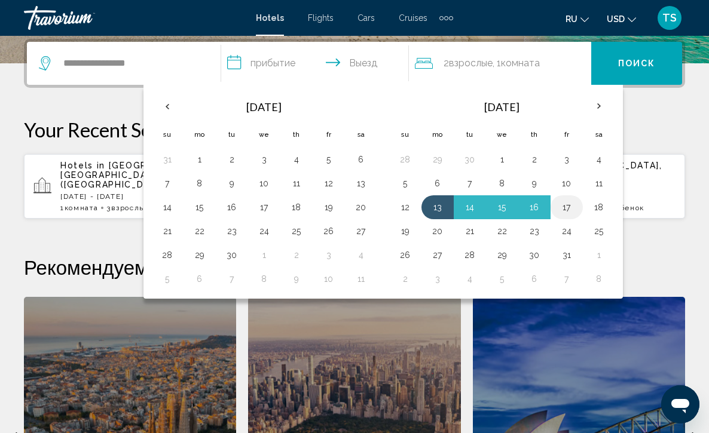
click at [573, 210] on button "17" at bounding box center [566, 207] width 19 height 17
type input "**********"
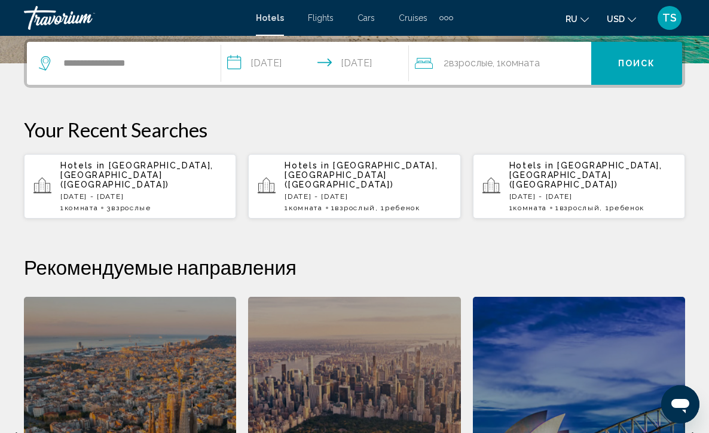
click at [425, 59] on icon "Travelers: 2 adults, 0 children" at bounding box center [424, 63] width 18 height 11
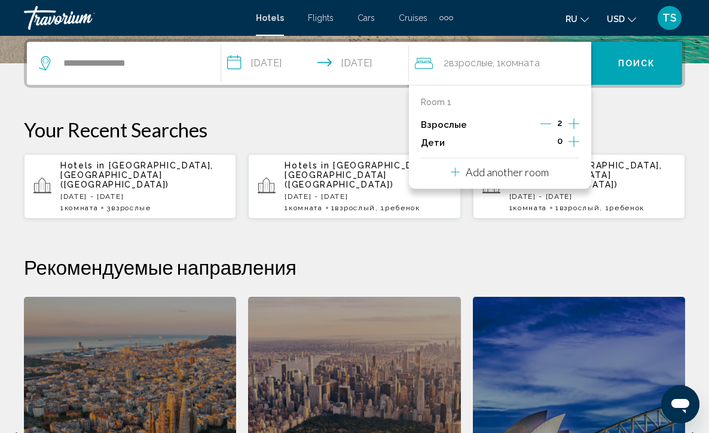
click at [573, 124] on icon "Increment adults" at bounding box center [573, 123] width 11 height 14
click at [666, 105] on div "**********" at bounding box center [354, 314] width 709 height 550
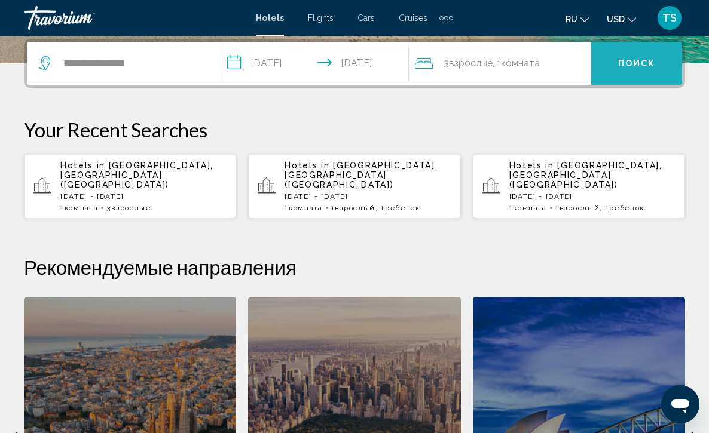
click at [631, 72] on button "Поиск" at bounding box center [636, 63] width 91 height 43
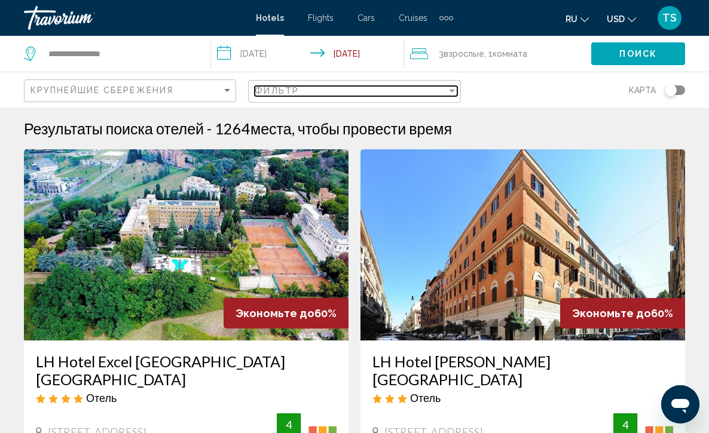
click at [450, 91] on div "Filter" at bounding box center [452, 91] width 6 height 3
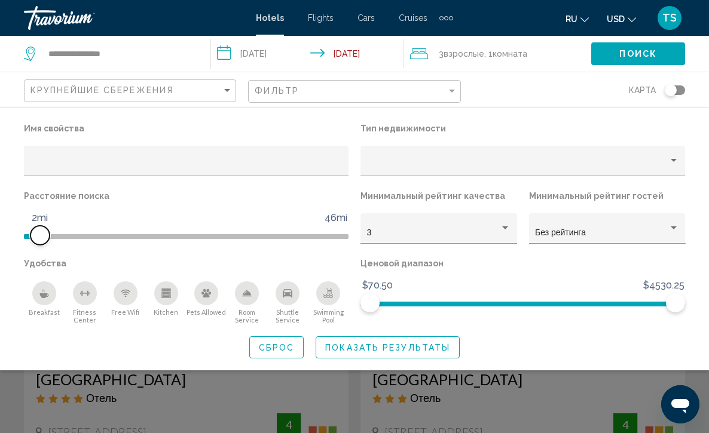
drag, startPoint x: 227, startPoint y: 235, endPoint x: 41, endPoint y: 240, distance: 186.5
click at [41, 240] on span "Hotel Filters" at bounding box center [39, 235] width 19 height 19
click at [52, 295] on div "Breakfast" at bounding box center [44, 293] width 24 height 24
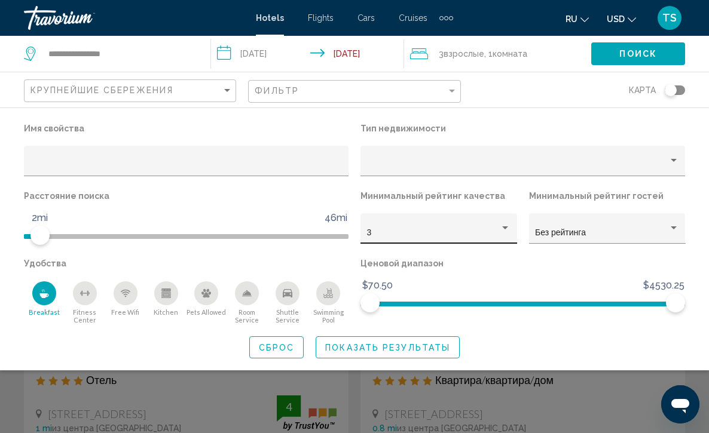
click at [507, 229] on div "Hotel Filters" at bounding box center [505, 227] width 6 height 3
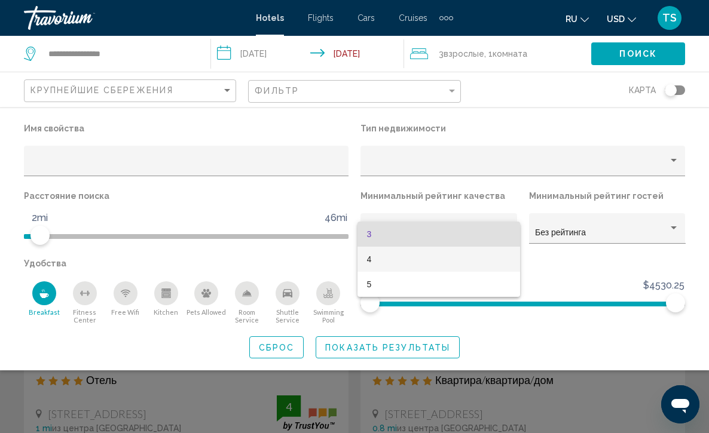
click at [495, 263] on span "4" at bounding box center [439, 259] width 144 height 25
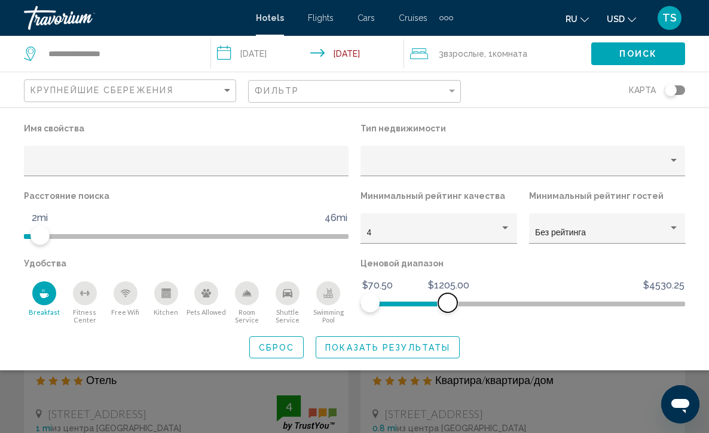
drag, startPoint x: 674, startPoint y: 302, endPoint x: 446, endPoint y: 303, distance: 228.2
click at [446, 303] on span "Hotel Filters" at bounding box center [447, 302] width 19 height 19
drag, startPoint x: 442, startPoint y: 302, endPoint x: 388, endPoint y: 306, distance: 53.9
click at [388, 306] on span "Hotel Filters" at bounding box center [390, 302] width 19 height 19
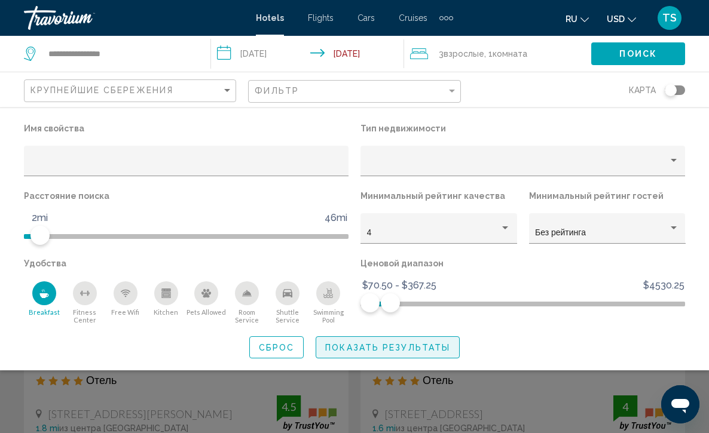
click at [390, 349] on span "Показать результаты" at bounding box center [387, 348] width 125 height 10
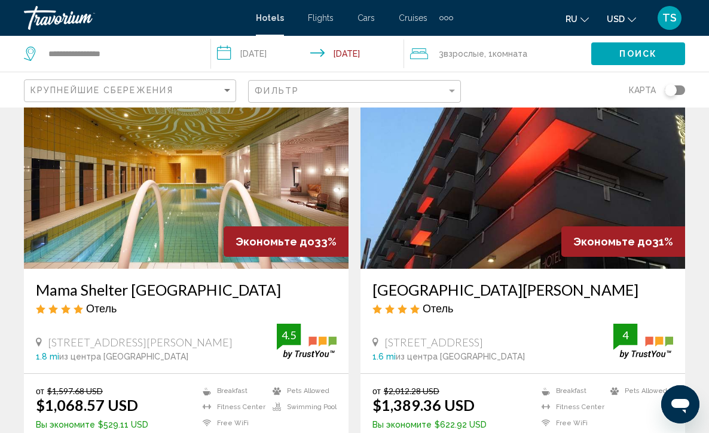
scroll to position [48, 0]
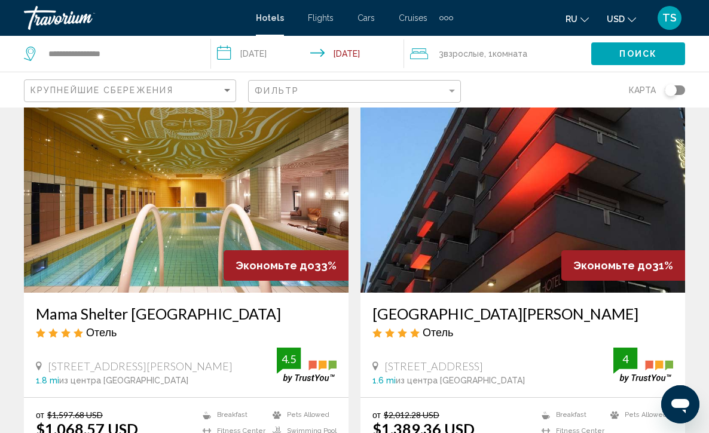
click at [198, 191] on img "Main content" at bounding box center [186, 197] width 324 height 191
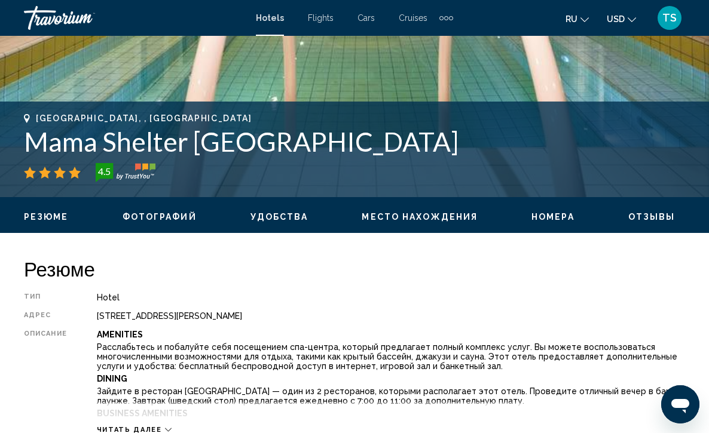
scroll to position [430, 0]
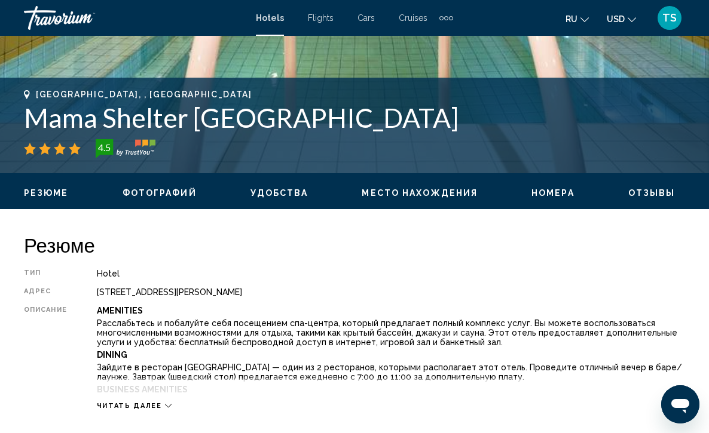
click at [166, 402] on div "Читать далее" at bounding box center [134, 406] width 75 height 8
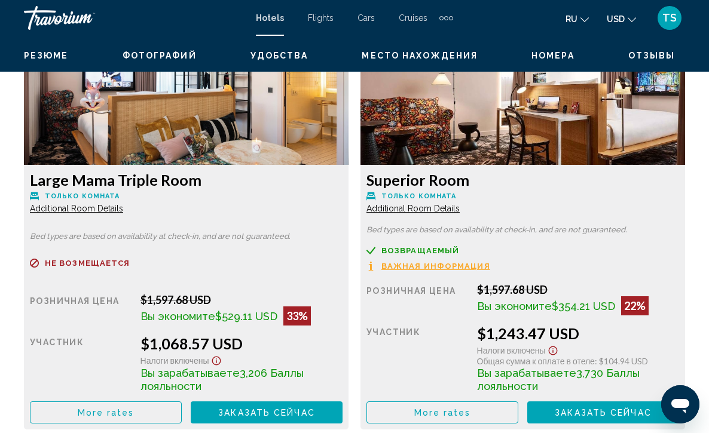
scroll to position [2310, 0]
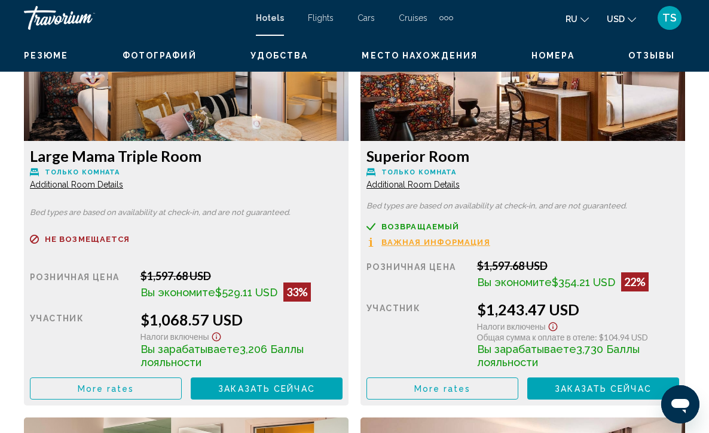
click at [87, 180] on span "Additional Room Details" at bounding box center [76, 185] width 93 height 10
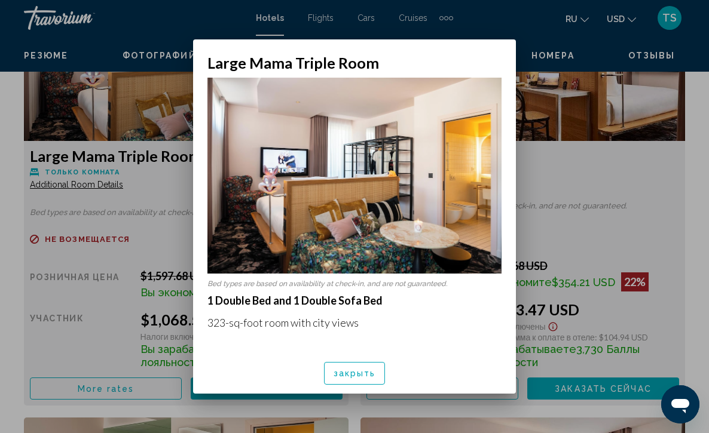
scroll to position [0, 0]
click at [354, 372] on span "закрыть" at bounding box center [354, 374] width 42 height 10
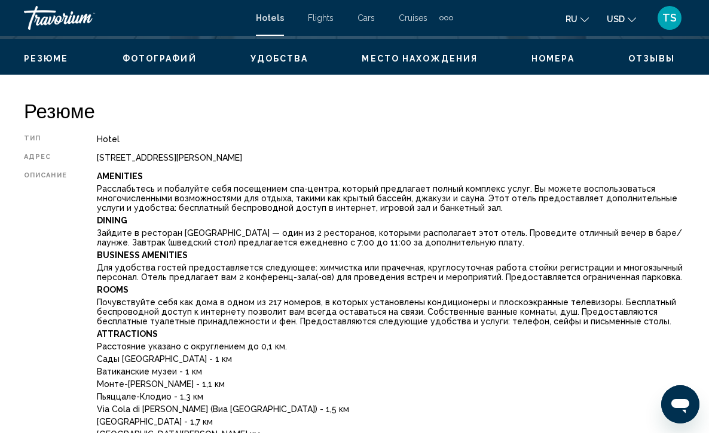
scroll to position [541, 0]
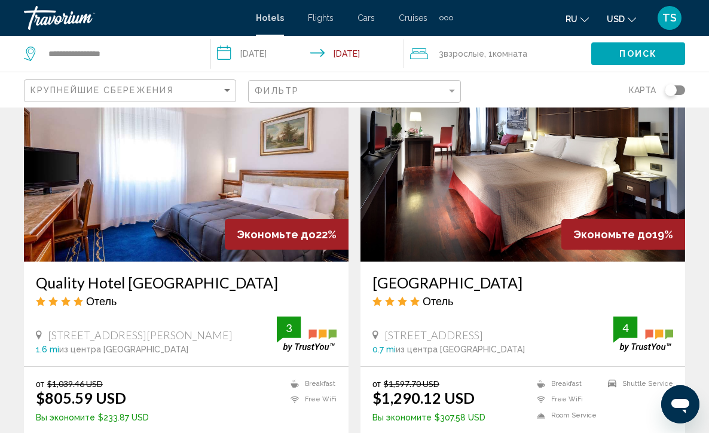
scroll to position [956, 0]
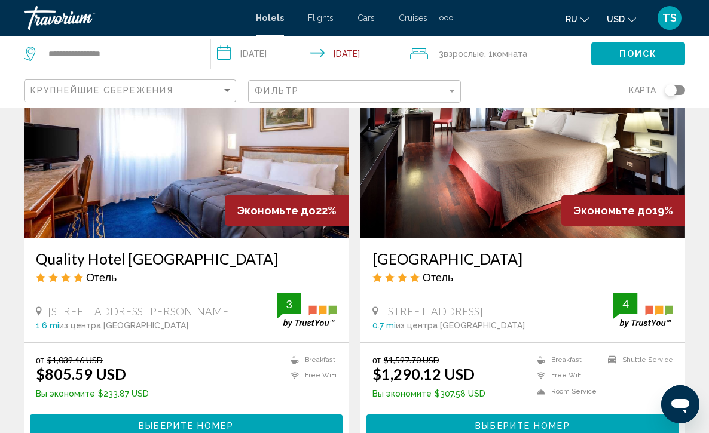
click at [208, 162] on img "Main content" at bounding box center [186, 142] width 324 height 191
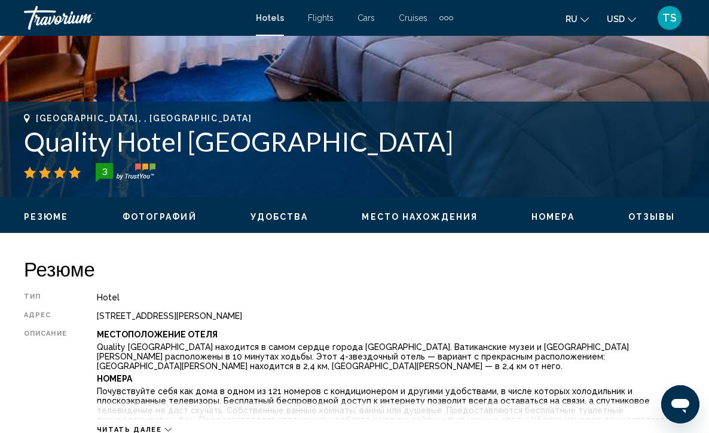
scroll to position [430, 0]
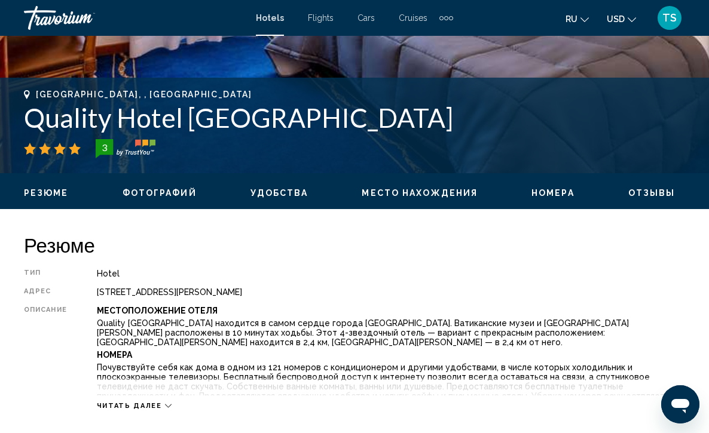
click at [165, 402] on div "Читать далее" at bounding box center [134, 406] width 75 height 8
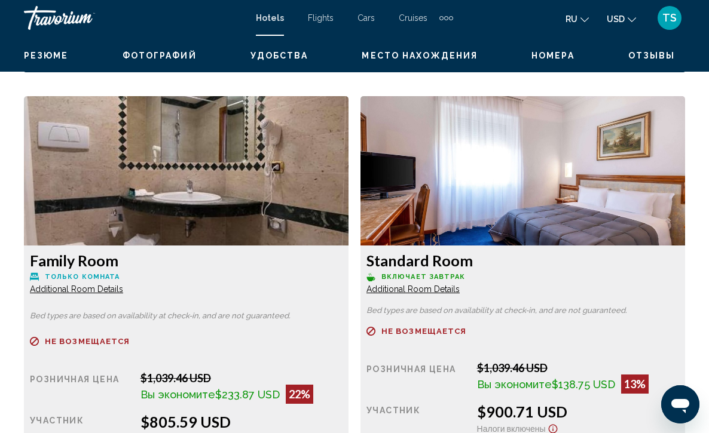
scroll to position [1959, 0]
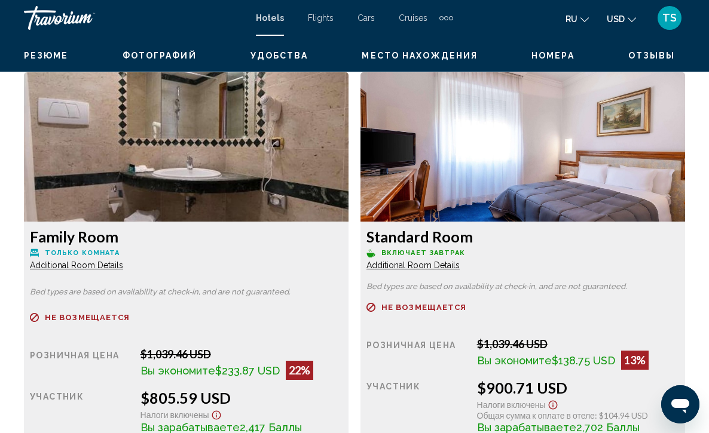
click at [92, 260] on span "Additional Room Details" at bounding box center [76, 265] width 93 height 10
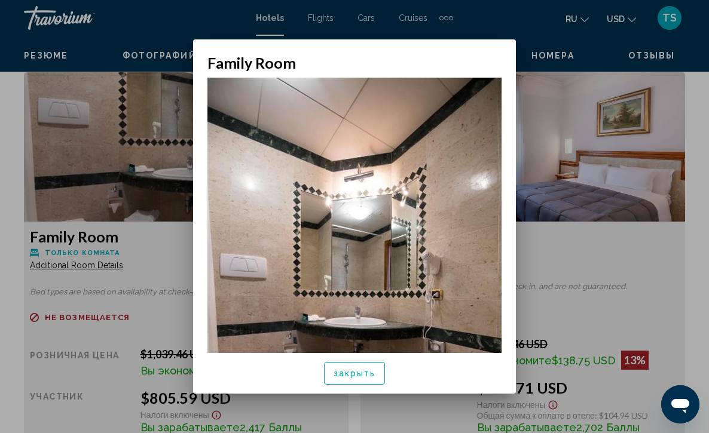
scroll to position [0, 0]
click at [360, 375] on span "закрыть" at bounding box center [354, 374] width 42 height 10
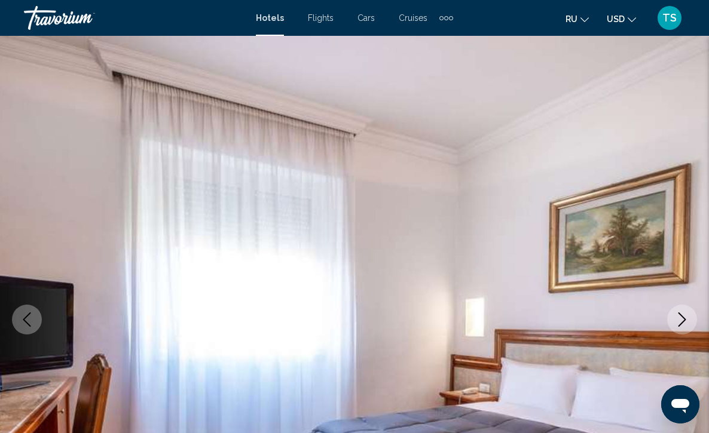
scroll to position [1959, 0]
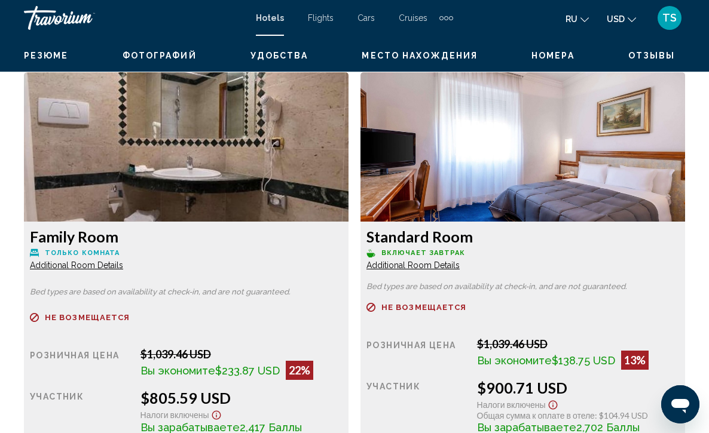
click at [59, 260] on span "Additional Room Details" at bounding box center [76, 265] width 93 height 10
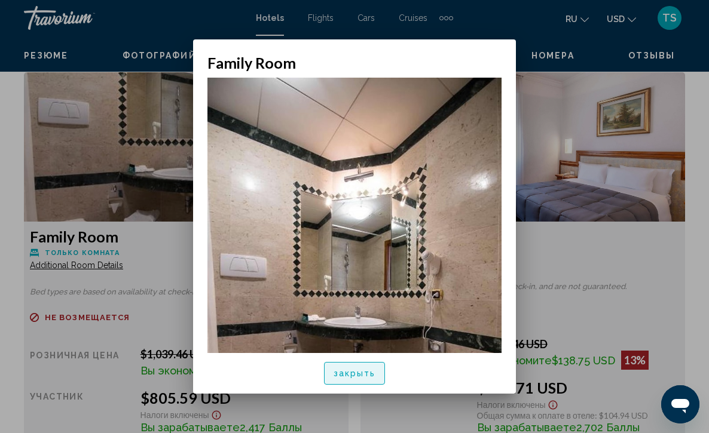
click at [347, 377] on span "закрыть" at bounding box center [354, 374] width 42 height 10
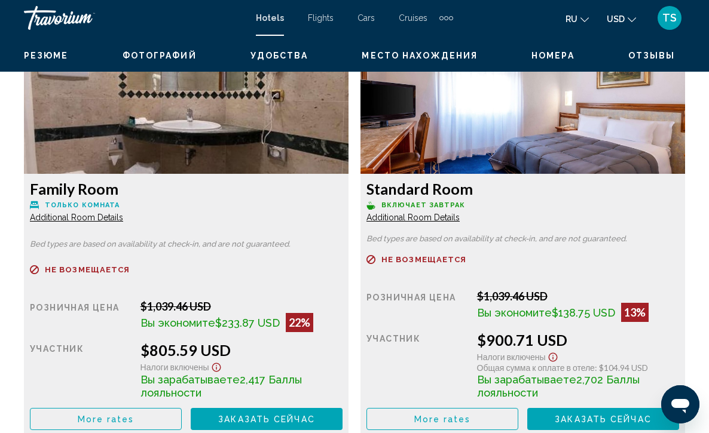
scroll to position [2031, 0]
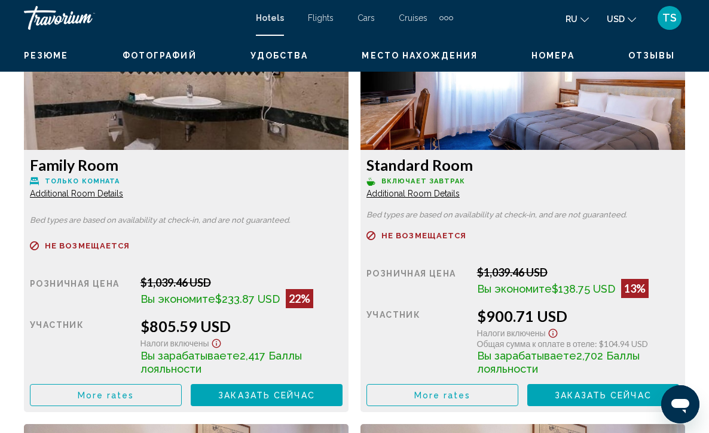
click at [123, 189] on span "Additional Room Details" at bounding box center [76, 194] width 93 height 10
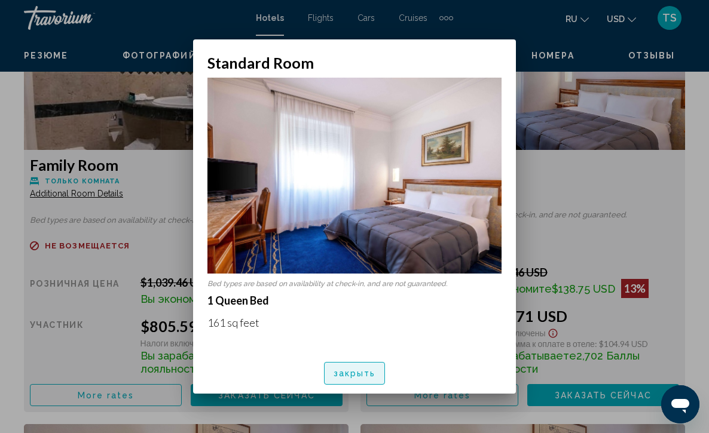
click at [353, 373] on span "закрыть" at bounding box center [354, 374] width 42 height 10
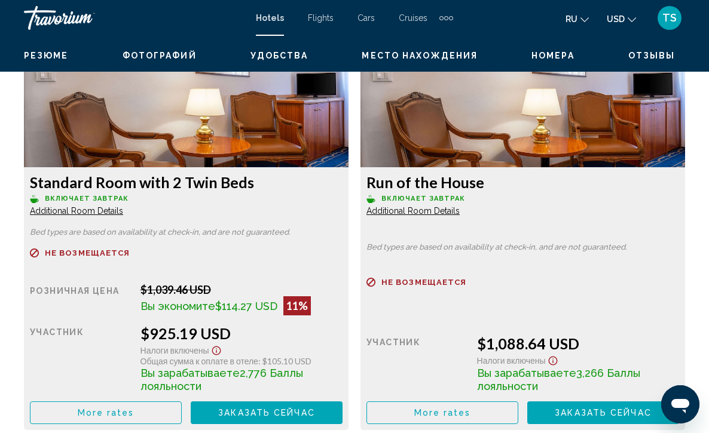
scroll to position [2461, 0]
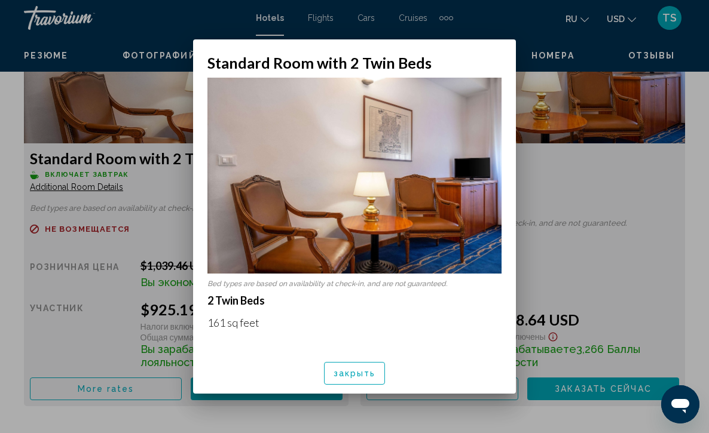
click at [367, 366] on button "закрыть" at bounding box center [355, 373] width 62 height 22
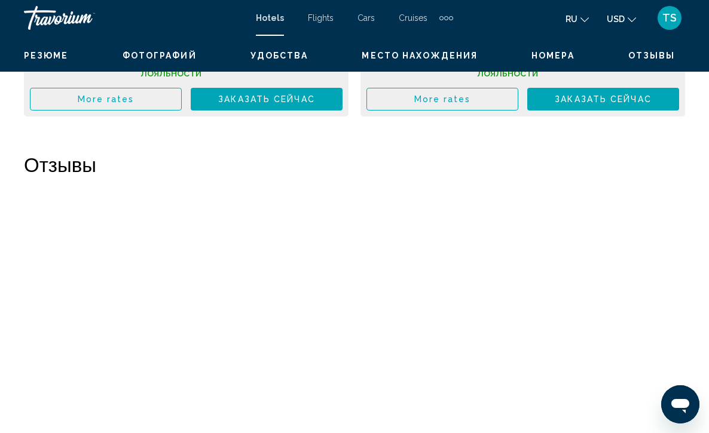
scroll to position [2727, 0]
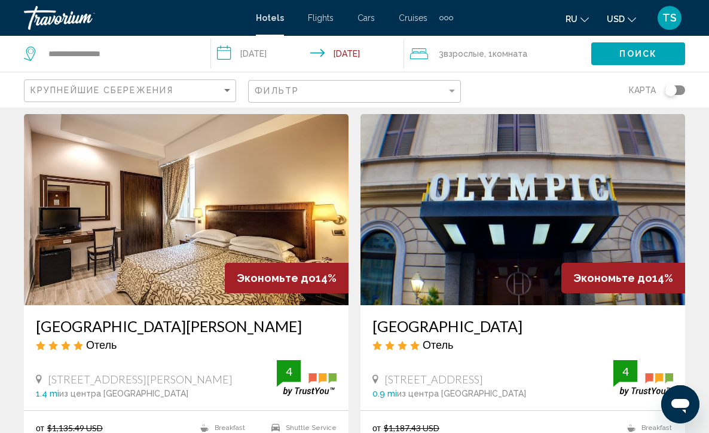
scroll to position [1290, 0]
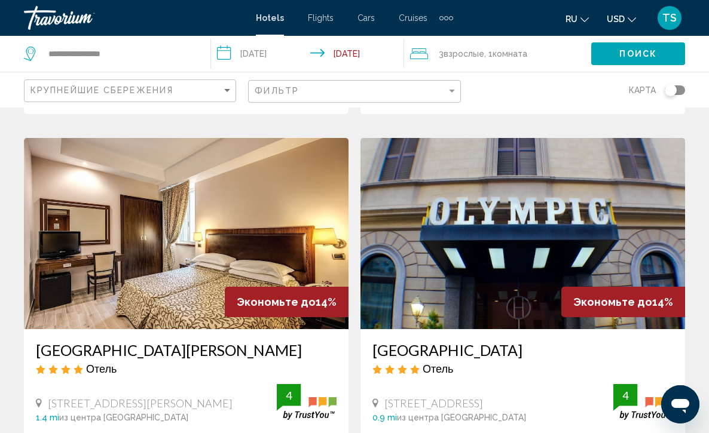
click at [182, 260] on img "Main content" at bounding box center [186, 233] width 324 height 191
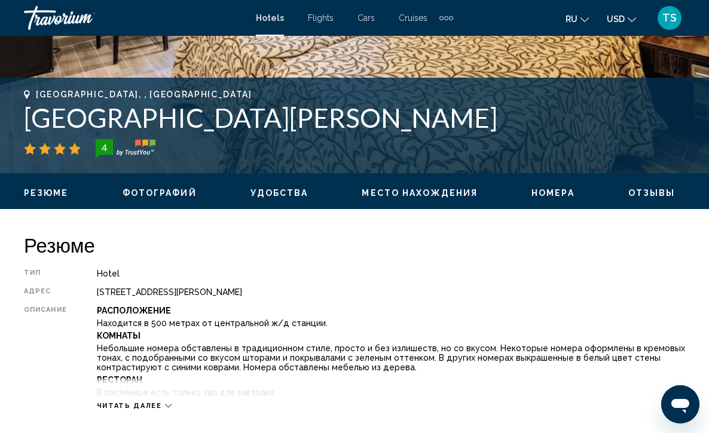
scroll to position [478, 0]
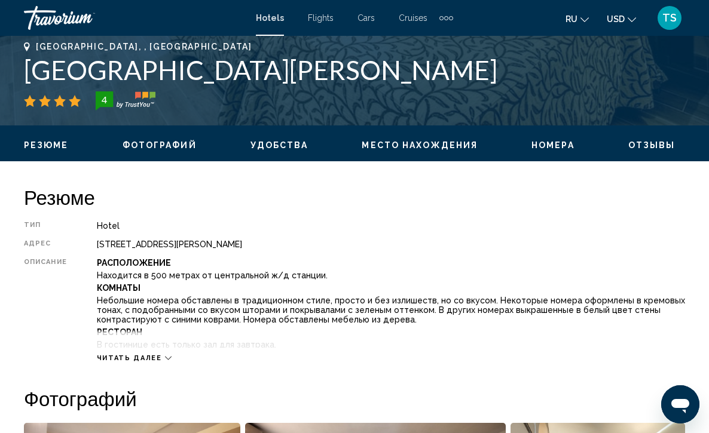
click at [131, 354] on span "Читать далее" at bounding box center [129, 358] width 65 height 8
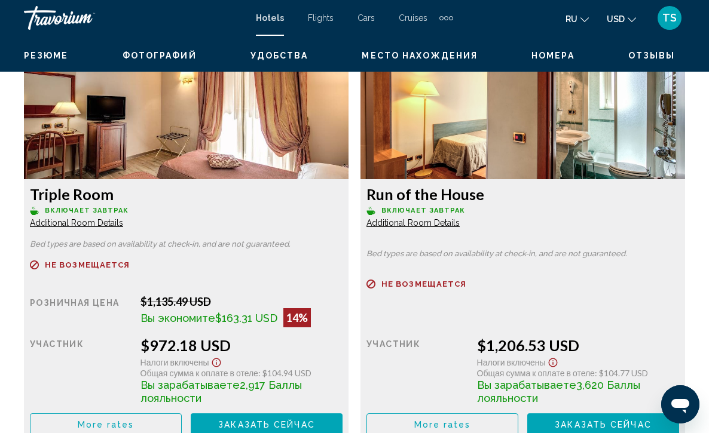
scroll to position [1984, 0]
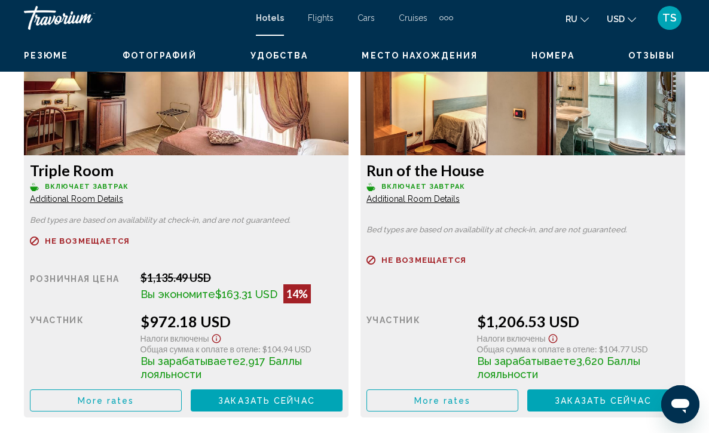
click at [75, 199] on span "Additional Room Details" at bounding box center [76, 199] width 93 height 10
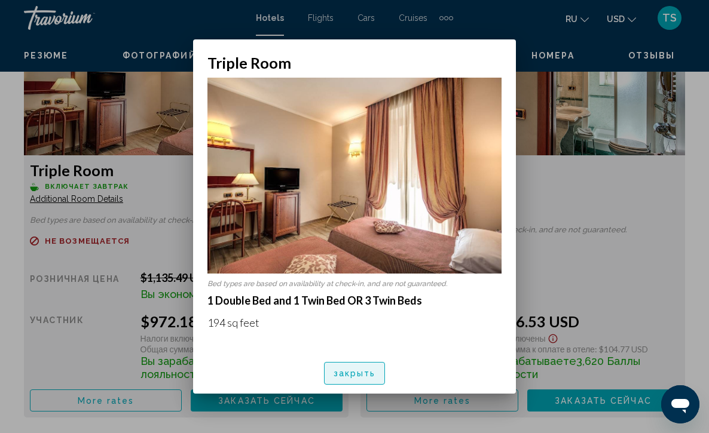
click at [346, 370] on span "закрыть" at bounding box center [354, 374] width 42 height 10
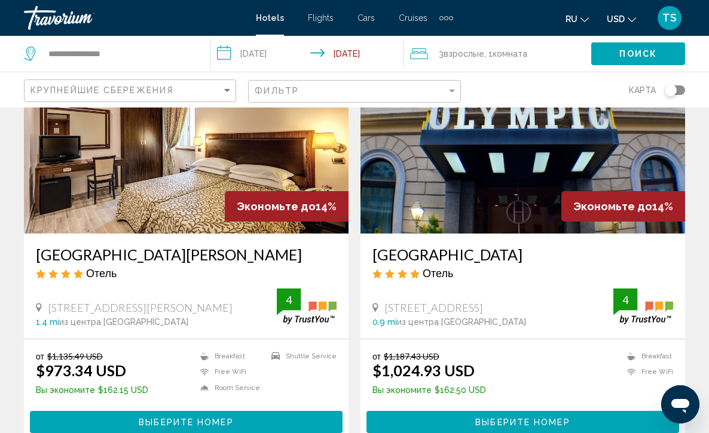
scroll to position [1410, 0]
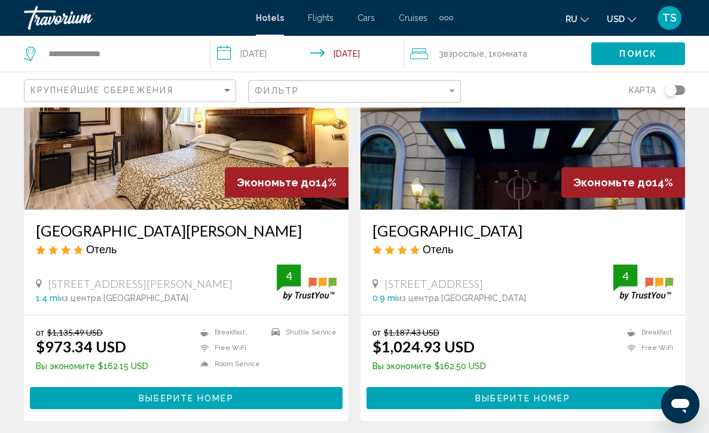
click at [486, 145] on img "Main content" at bounding box center [522, 114] width 324 height 191
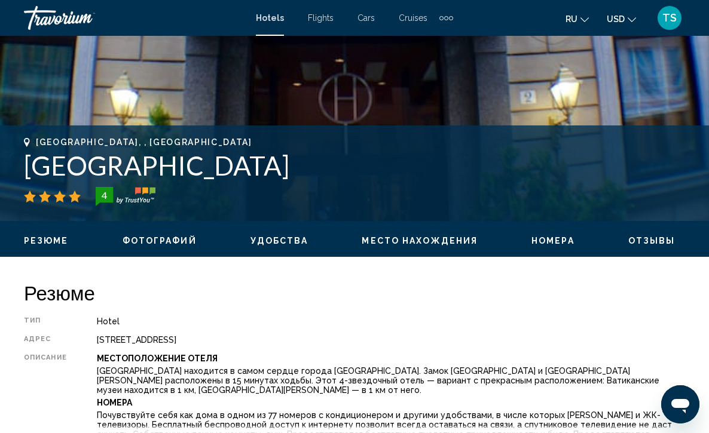
scroll to position [430, 0]
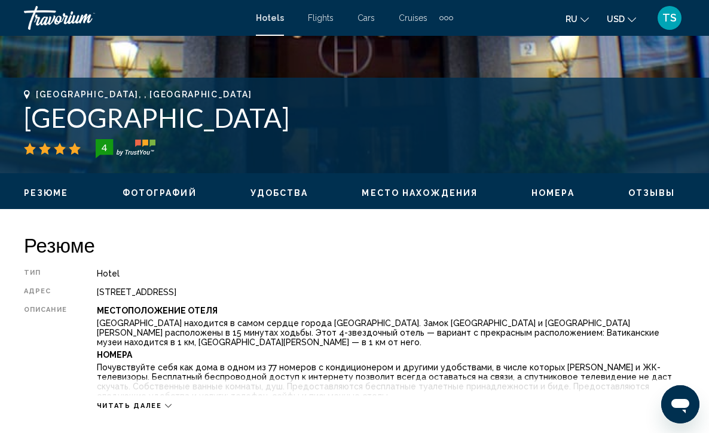
click at [146, 402] on span "Читать далее" at bounding box center [129, 406] width 65 height 8
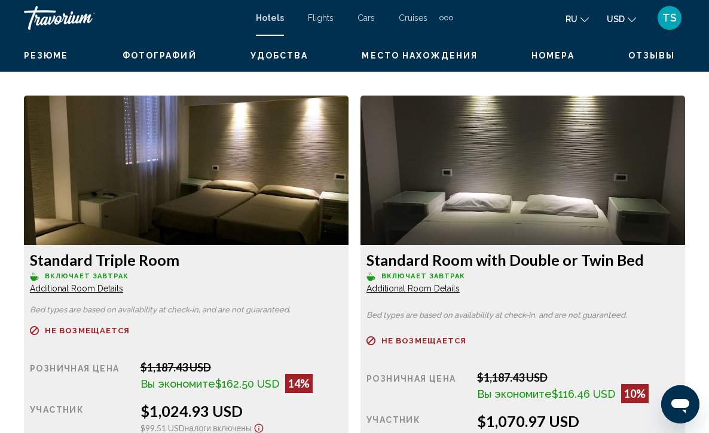
scroll to position [1941, 0]
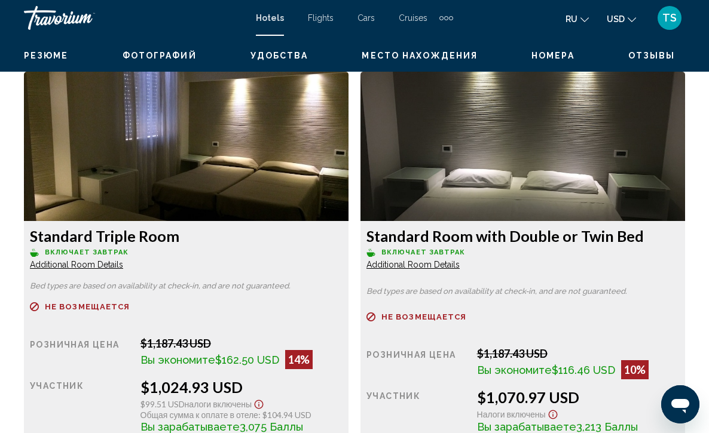
click at [82, 260] on span "Additional Room Details" at bounding box center [76, 265] width 93 height 10
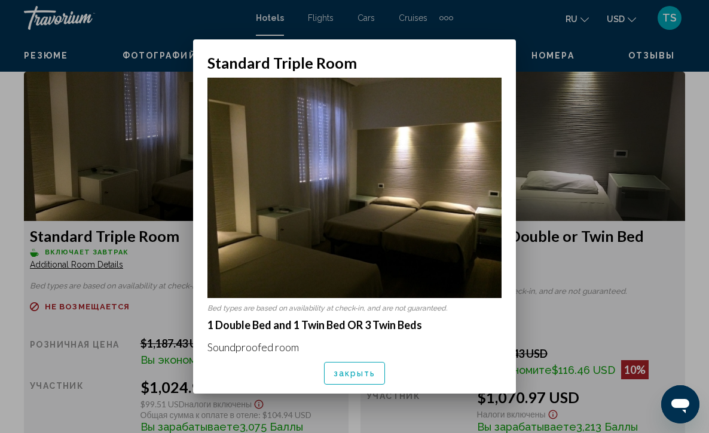
click at [348, 375] on span "закрыть" at bounding box center [354, 374] width 42 height 10
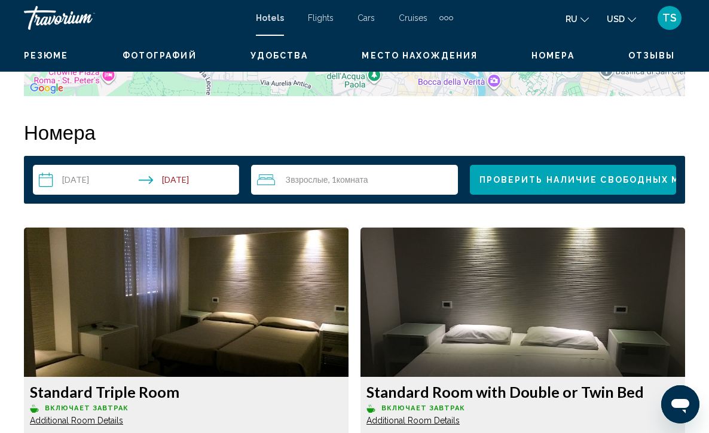
scroll to position [1774, 0]
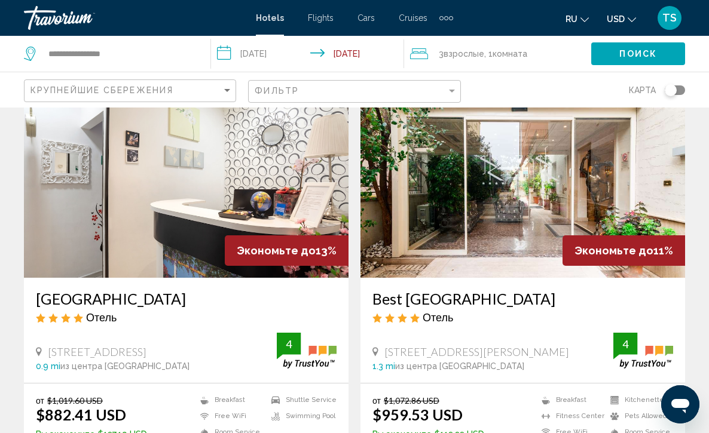
scroll to position [1744, 0]
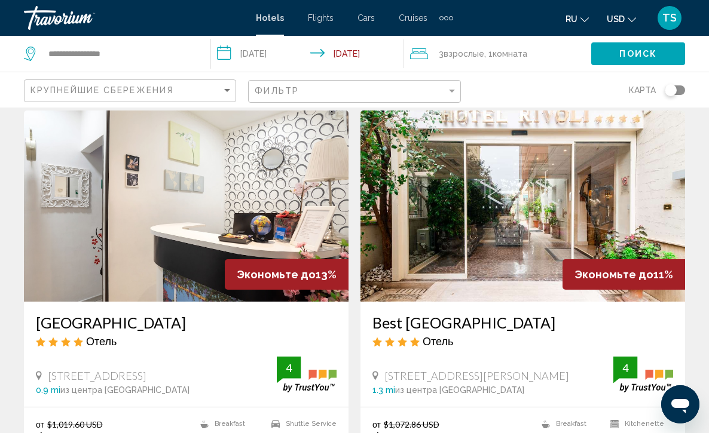
click at [506, 219] on img "Main content" at bounding box center [522, 206] width 324 height 191
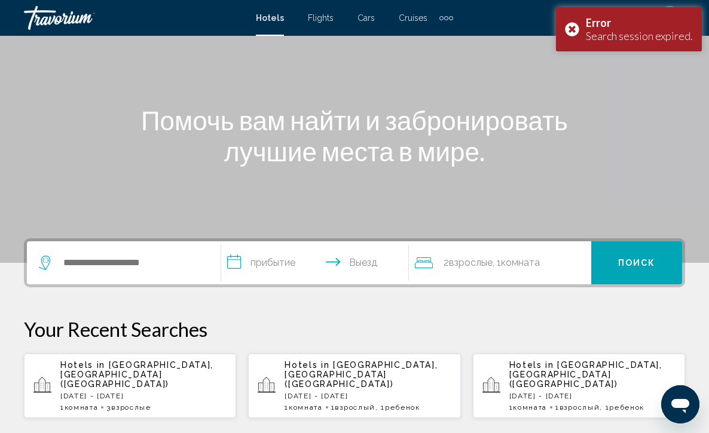
scroll to position [119, 0]
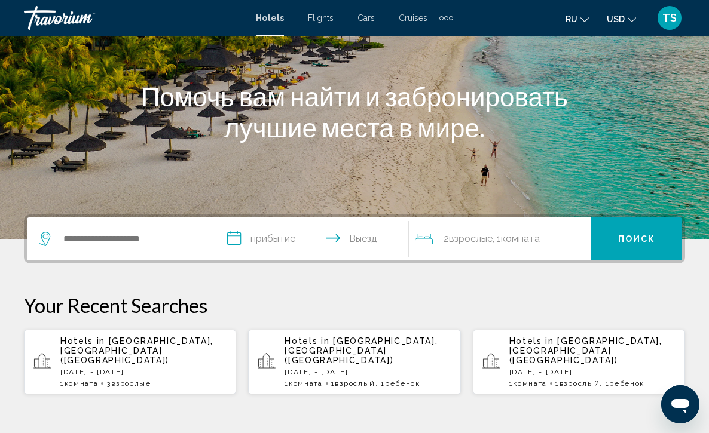
click at [122, 353] on div "Hotels in Rome, Italy (ROM) Mon, 15 Sep - Fri, 19 Sep 1 Комната номера 3 Взросл…" at bounding box center [143, 361] width 166 height 51
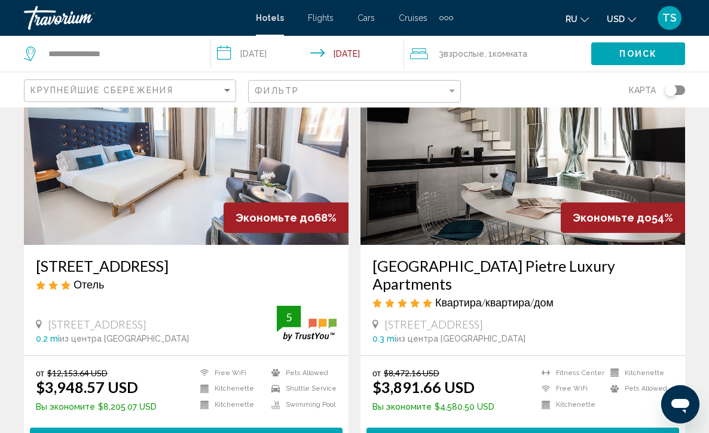
scroll to position [119, 0]
